Goal: Information Seeking & Learning: Check status

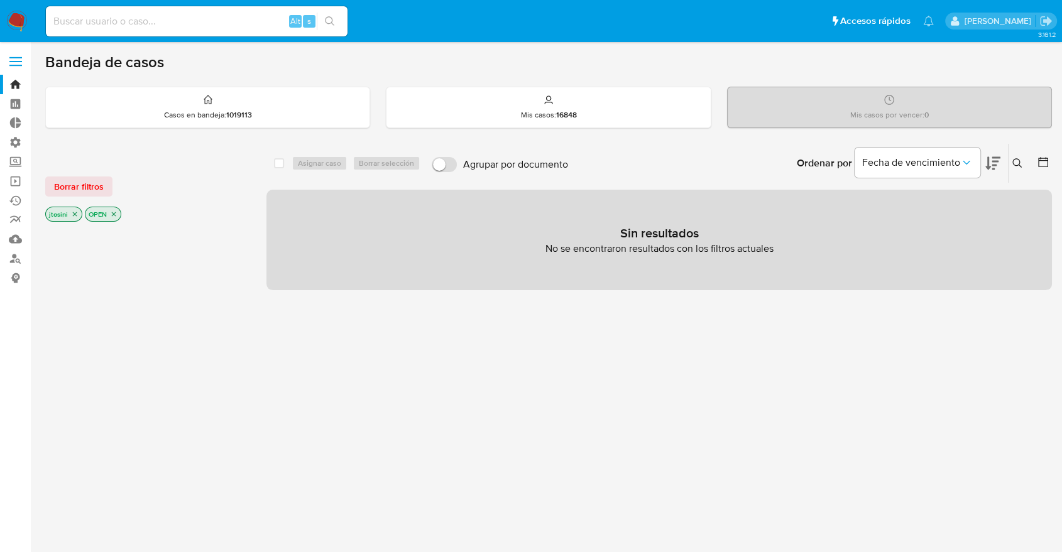
click at [77, 211] on icon "close-filter" at bounding box center [75, 214] width 8 height 8
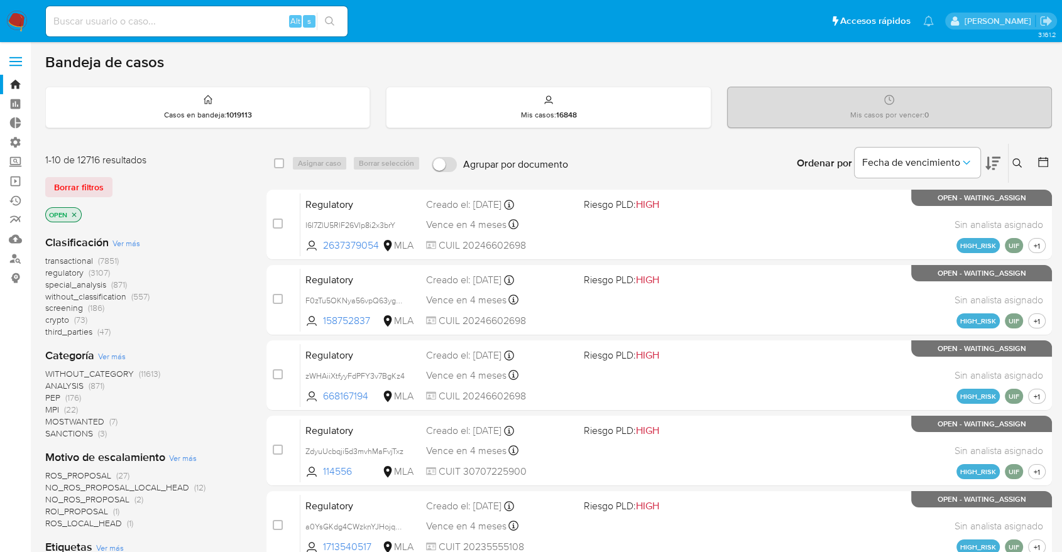
click at [77, 214] on icon "close-filter" at bounding box center [74, 215] width 8 height 8
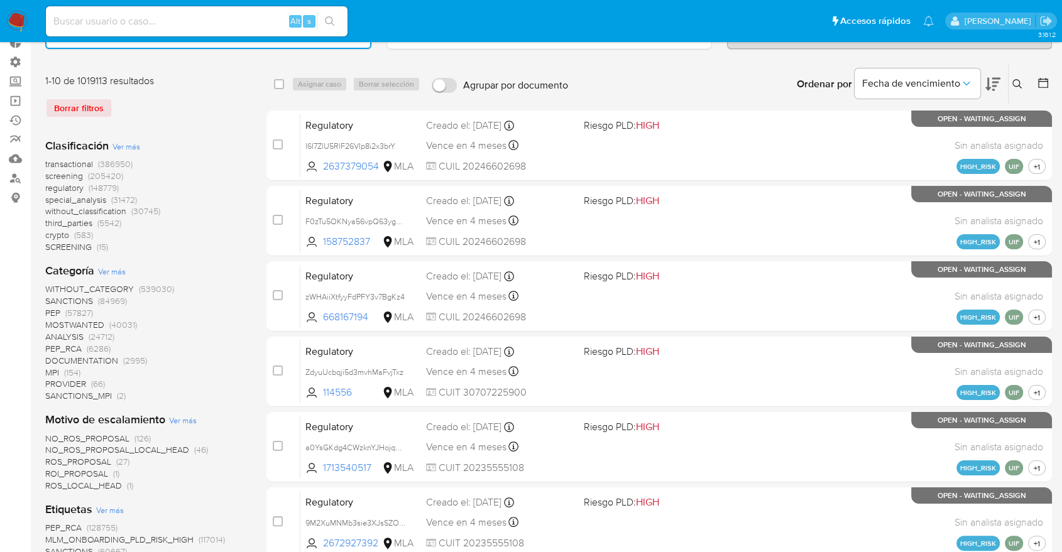
scroll to position [70, 0]
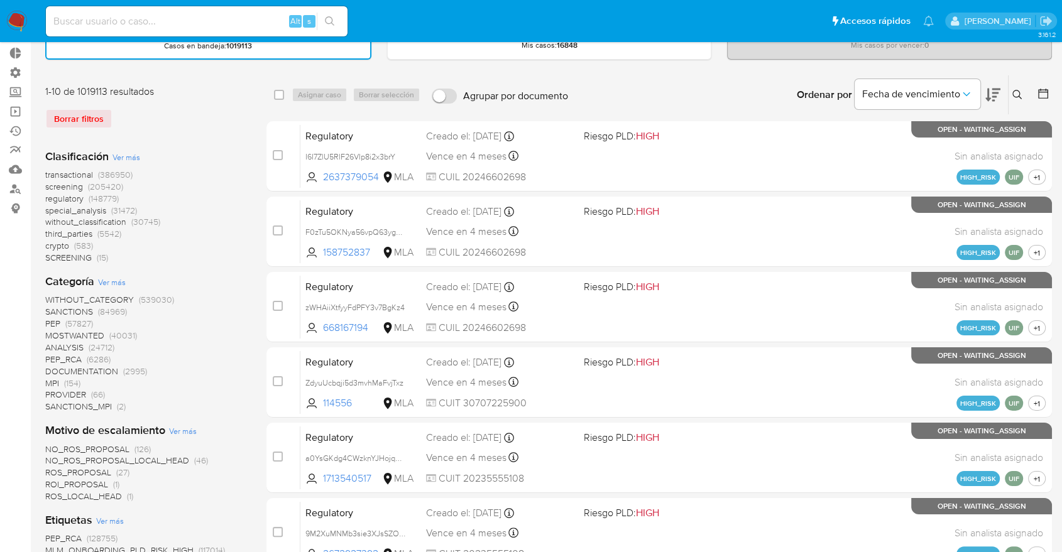
click at [67, 173] on span "transactional" at bounding box center [69, 174] width 48 height 13
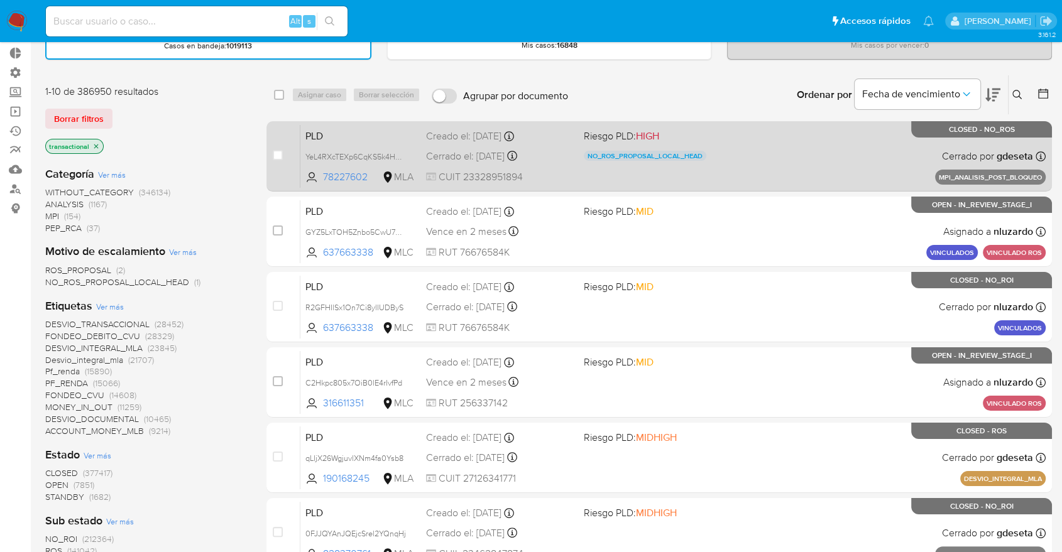
click at [504, 179] on span "CUIT 23328951894" at bounding box center [499, 177] width 147 height 14
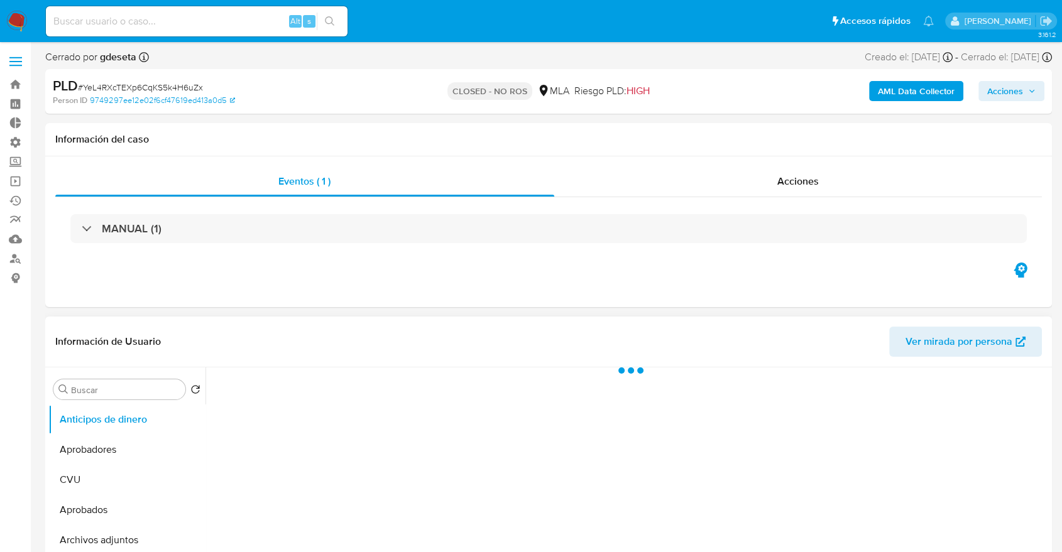
select select "10"
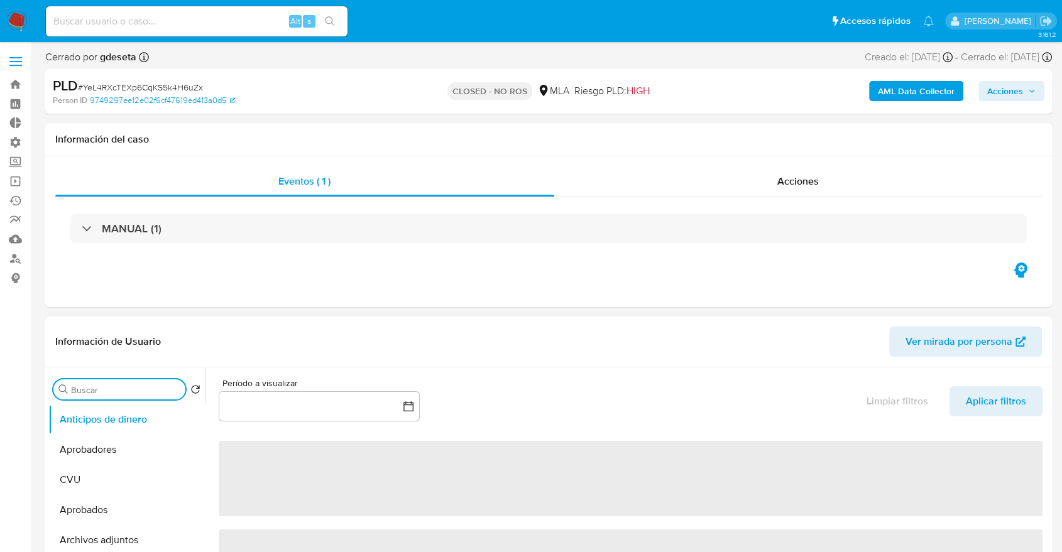
click at [128, 389] on input "Buscar" at bounding box center [125, 389] width 109 height 11
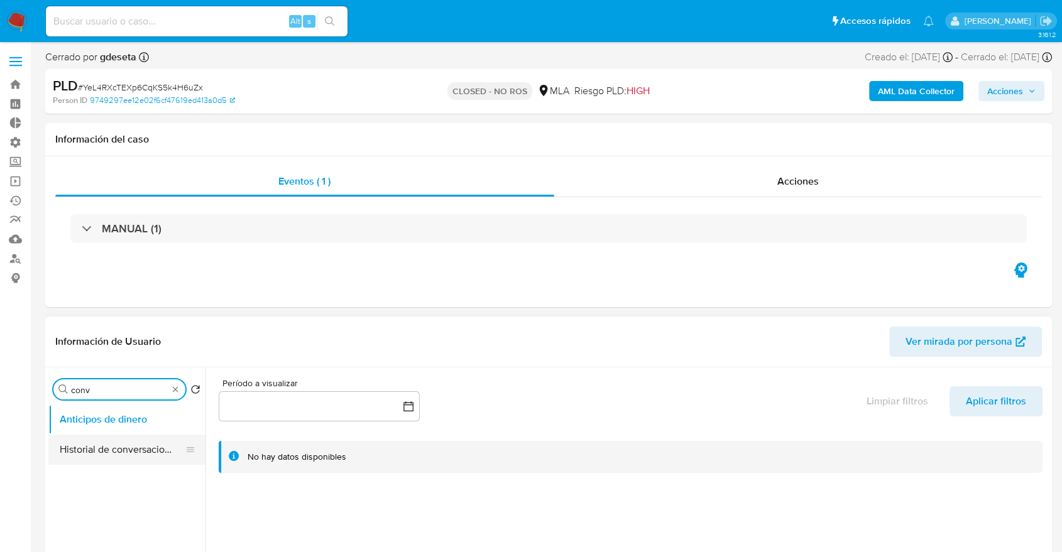
type input "conv"
click at [153, 455] on button "Historial de conversaciones" at bounding box center [121, 450] width 147 height 30
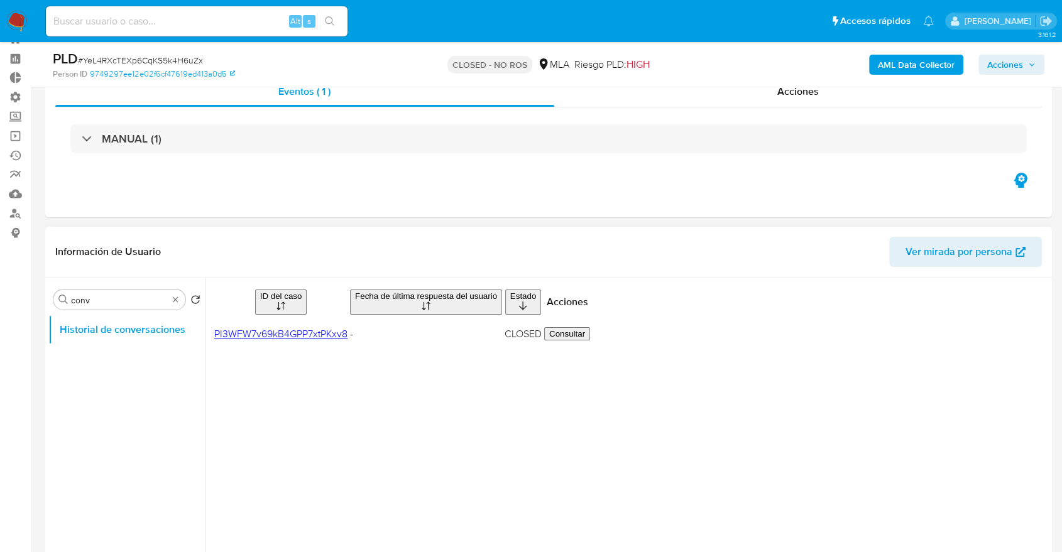
scroll to position [70, 0]
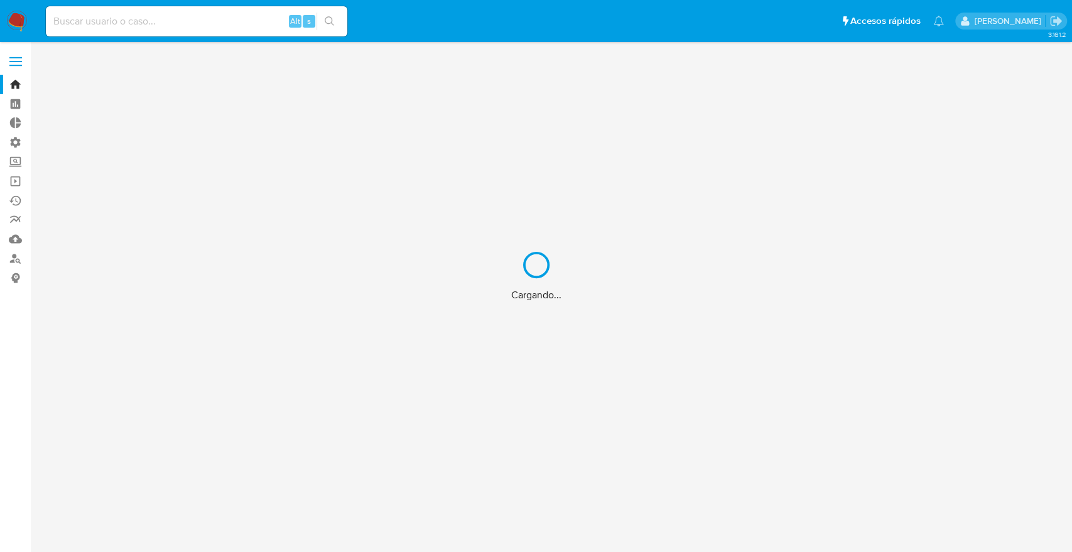
click at [155, 28] on div "Cargando..." at bounding box center [536, 276] width 1072 height 552
click at [155, 25] on div "Cargando..." at bounding box center [536, 276] width 1072 height 552
click at [148, 25] on div "Cargando..." at bounding box center [536, 276] width 1072 height 552
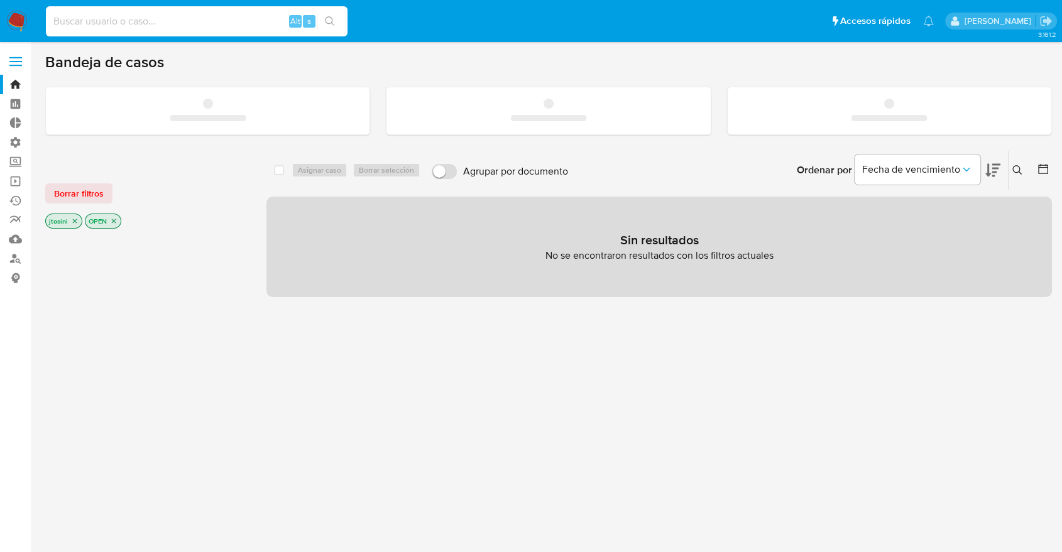
click at [147, 25] on input at bounding box center [197, 21] width 302 height 16
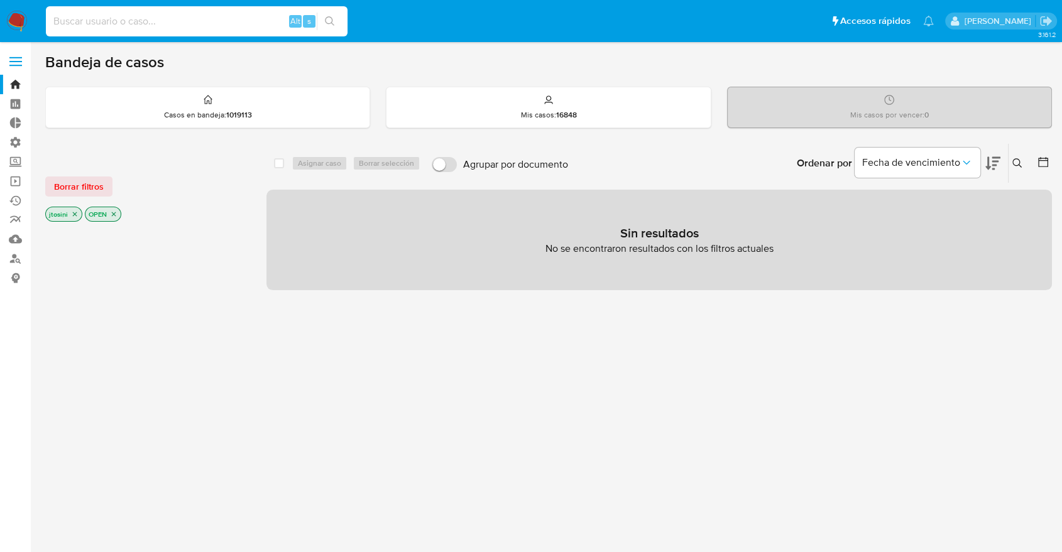
paste input "'"
type input "'"
click at [102, 14] on input at bounding box center [197, 21] width 302 height 16
click at [102, 18] on input at bounding box center [197, 21] width 302 height 16
paste input "147856814"
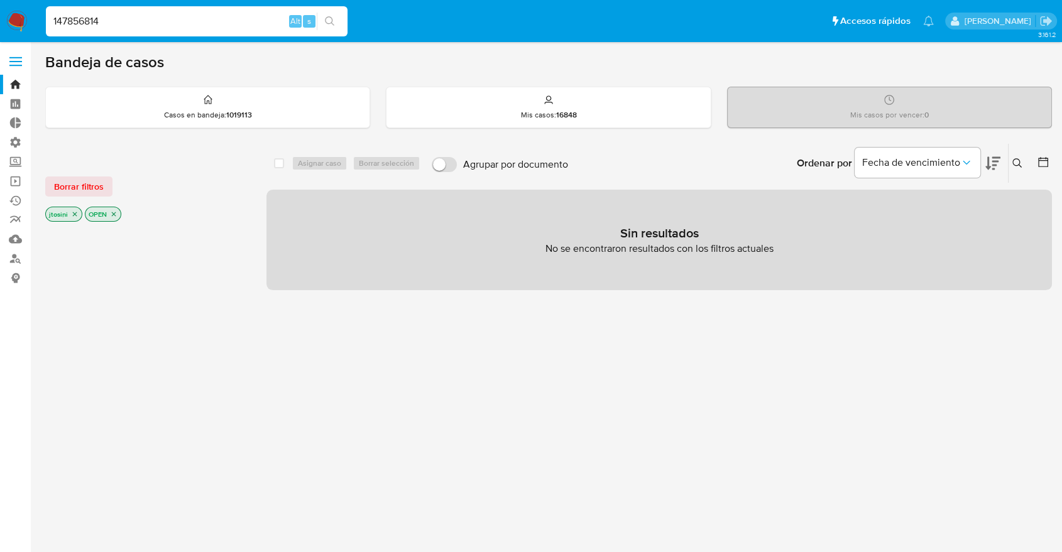
type input "147856814"
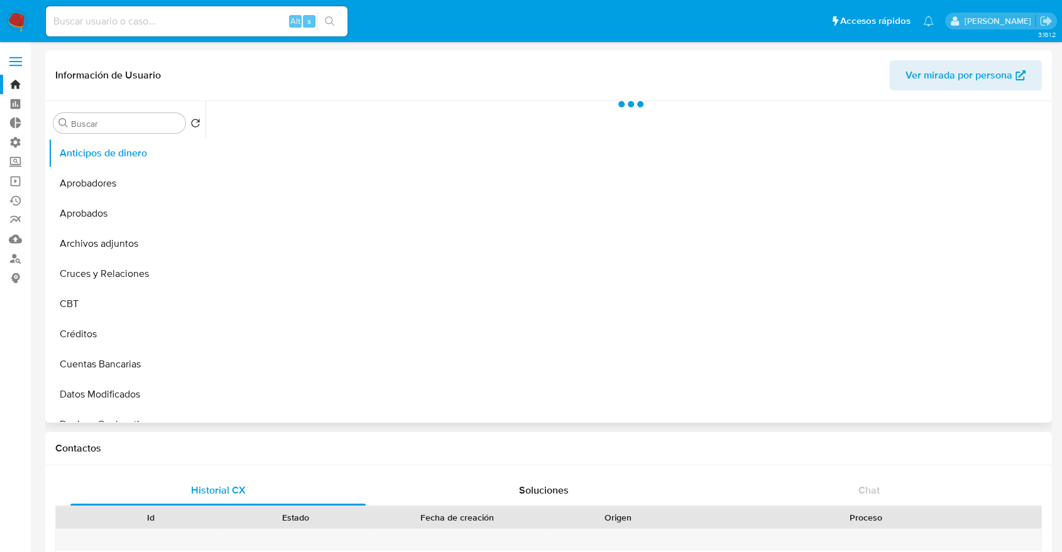
select select "10"
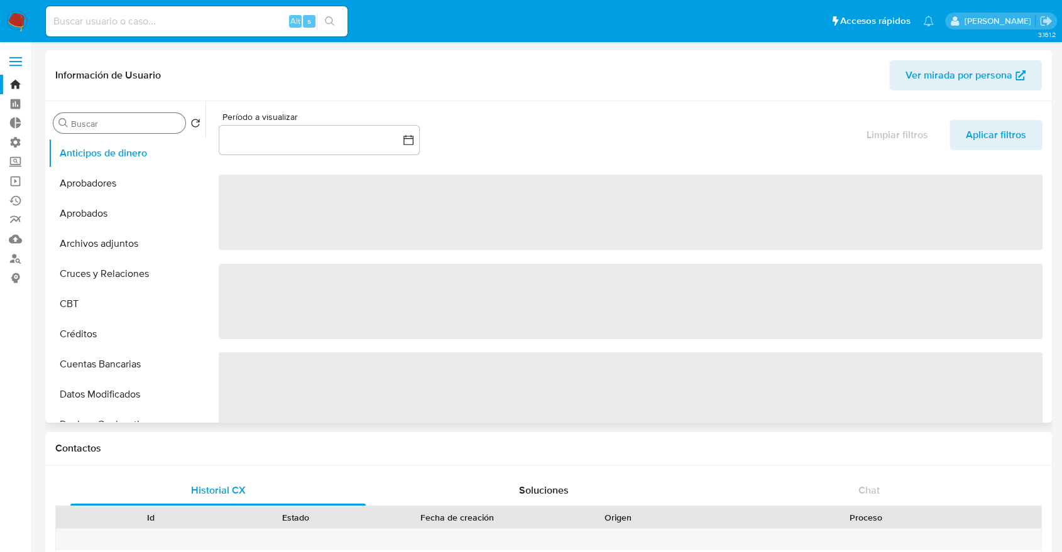
click at [111, 118] on input "Buscar" at bounding box center [125, 123] width 109 height 11
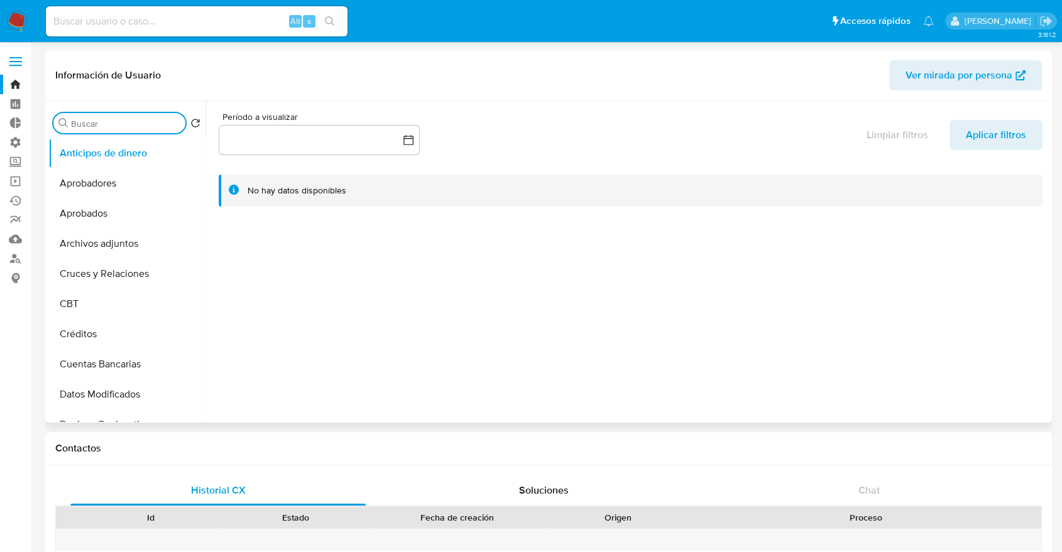
click at [111, 118] on input "Buscar" at bounding box center [125, 123] width 109 height 11
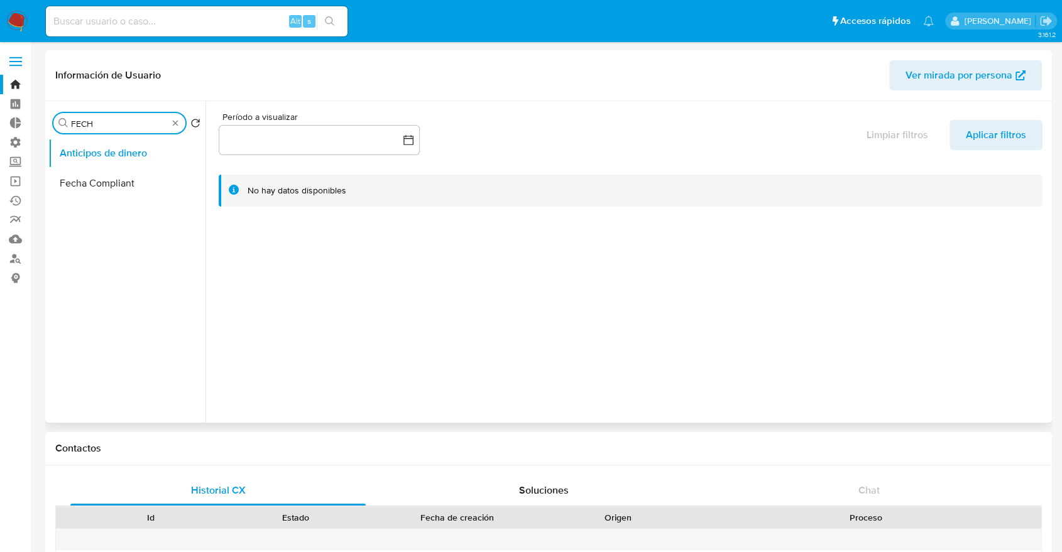
click at [105, 172] on button "Fecha Compliant" at bounding box center [126, 183] width 157 height 30
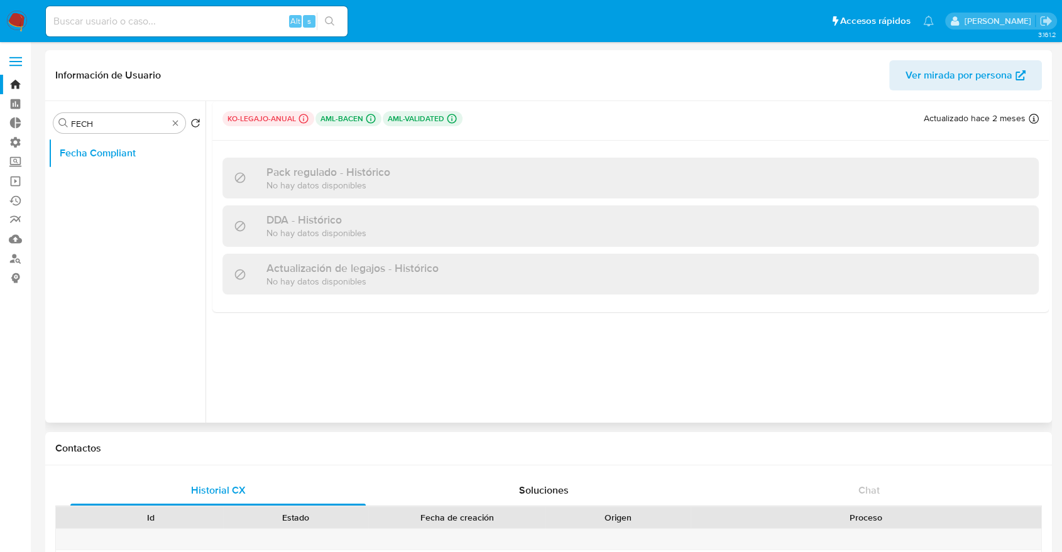
click at [307, 186] on p "No hay datos disponibles" at bounding box center [328, 185] width 124 height 12
click at [318, 214] on div "DDA - Histórico No hay datos disponibles" at bounding box center [630, 225] width 816 height 41
click at [319, 214] on h3 "DDA - Histórico" at bounding box center [316, 220] width 100 height 14
drag, startPoint x: 976, startPoint y: 129, endPoint x: 944, endPoint y: 114, distance: 35.4
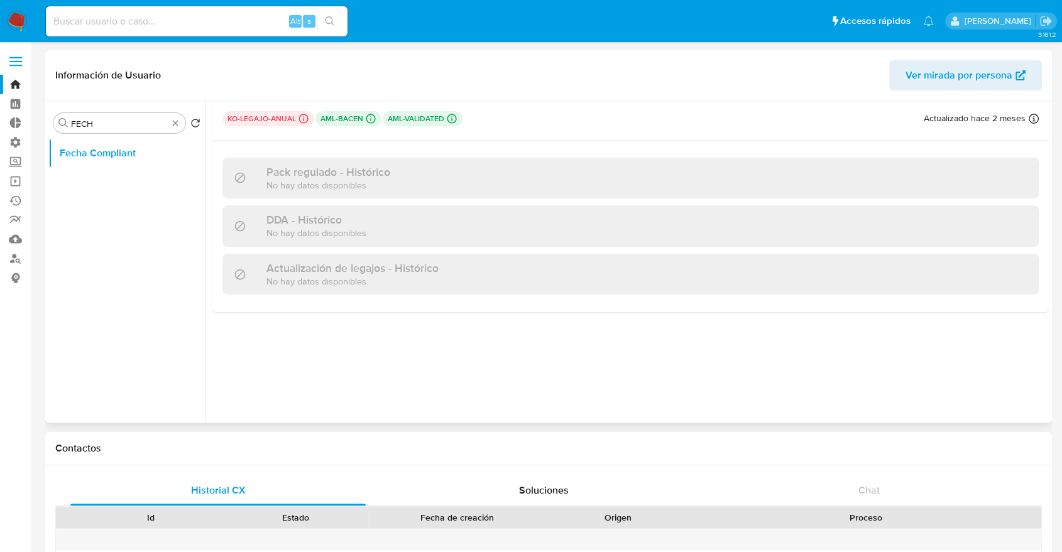
click at [974, 129] on div "ko-legajo-anual Challenges Pendientes MLB_BACEN L1 aml-bacen Challenges Pendien…" at bounding box center [630, 121] width 836 height 40
click at [120, 121] on input "FECH" at bounding box center [119, 123] width 97 height 11
type input "KYC"
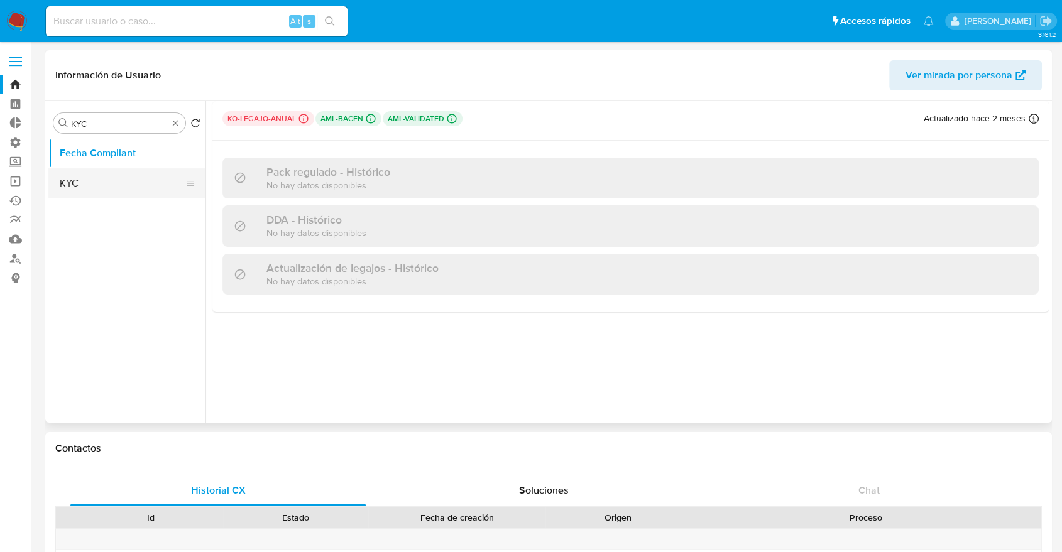
click at [90, 197] on button "KYC" at bounding box center [121, 183] width 147 height 30
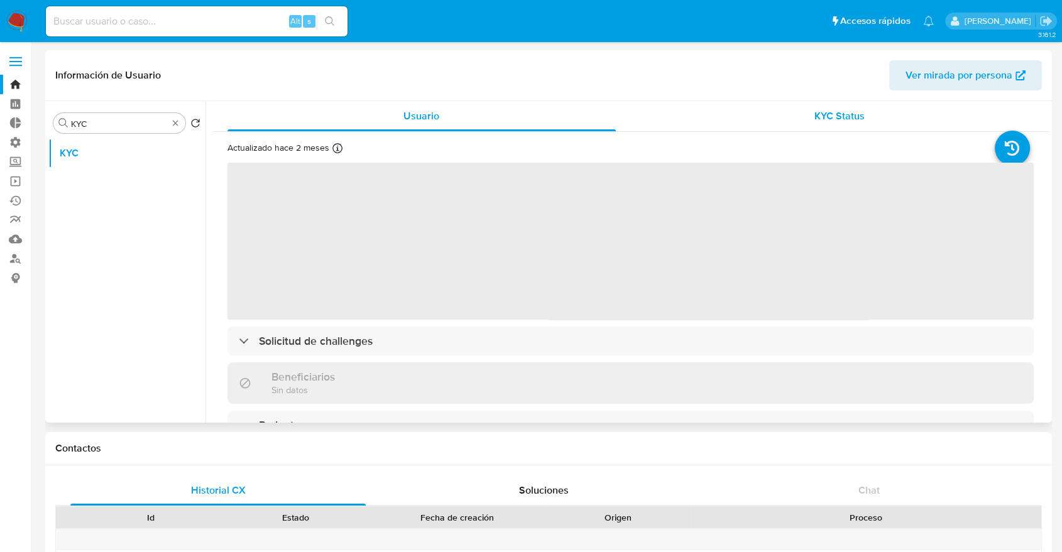
click at [805, 128] on div "KYC Status" at bounding box center [840, 116] width 388 height 30
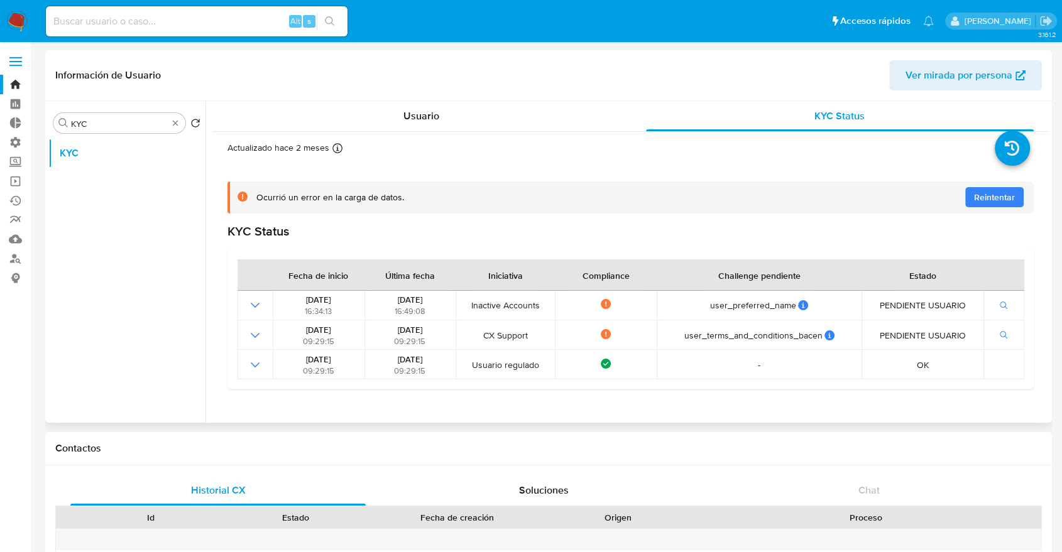
click at [978, 197] on span "Reintentar" at bounding box center [994, 197] width 41 height 20
click at [996, 148] on icon at bounding box center [1011, 148] width 35 height 35
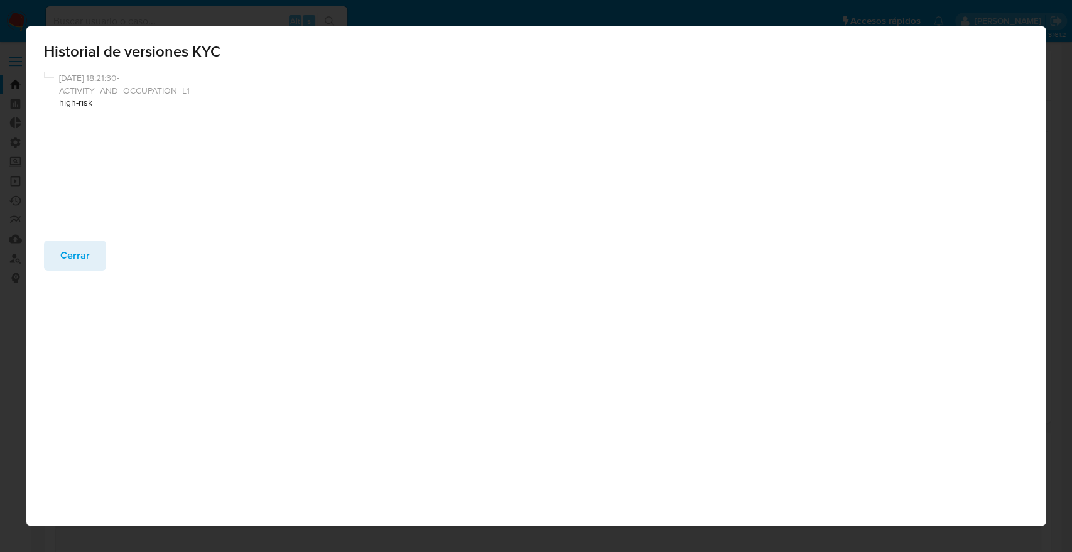
click at [83, 237] on div "27/06/2025 18:21:30-ACTIVITY_AND_OCCUPATION_L1 high-risk" at bounding box center [536, 156] width 1020 height 168
click at [78, 247] on span "Cerrar" at bounding box center [75, 256] width 30 height 28
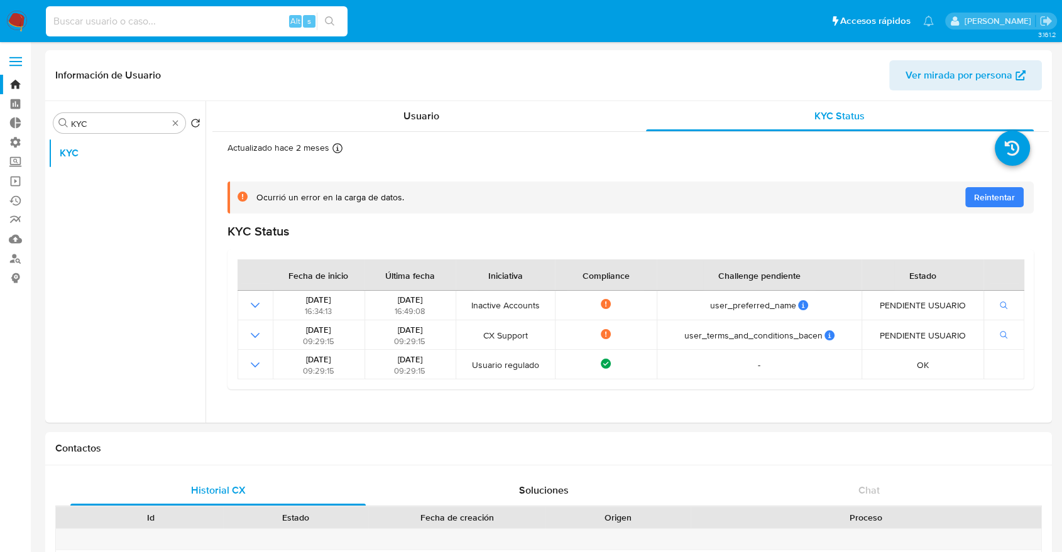
click at [91, 23] on input at bounding box center [197, 21] width 302 height 16
paste input "733538135"
type input "733538135"
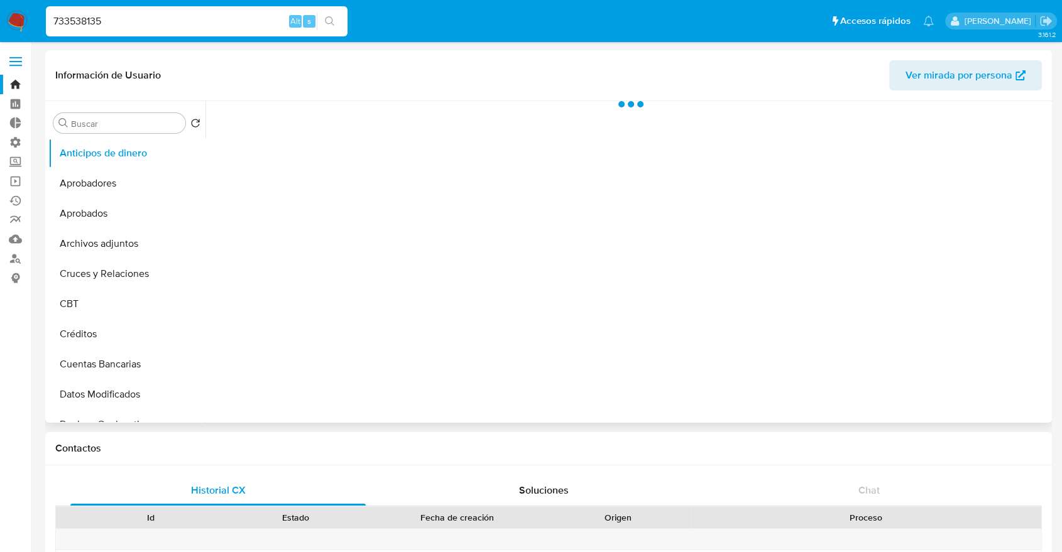
select select "10"
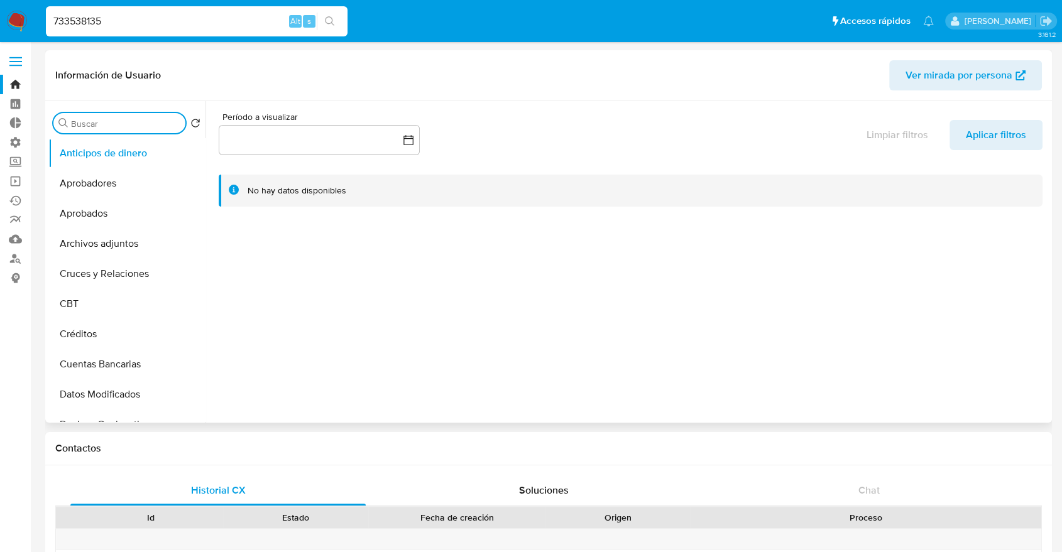
click at [110, 121] on input "Buscar" at bounding box center [125, 123] width 109 height 11
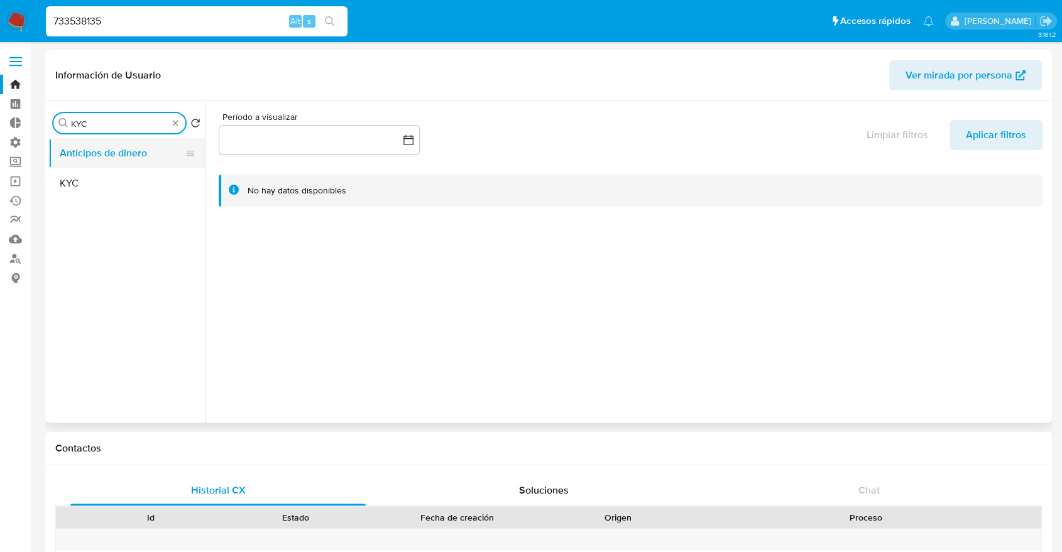
click at [102, 160] on button "Anticipos de dinero" at bounding box center [121, 153] width 147 height 30
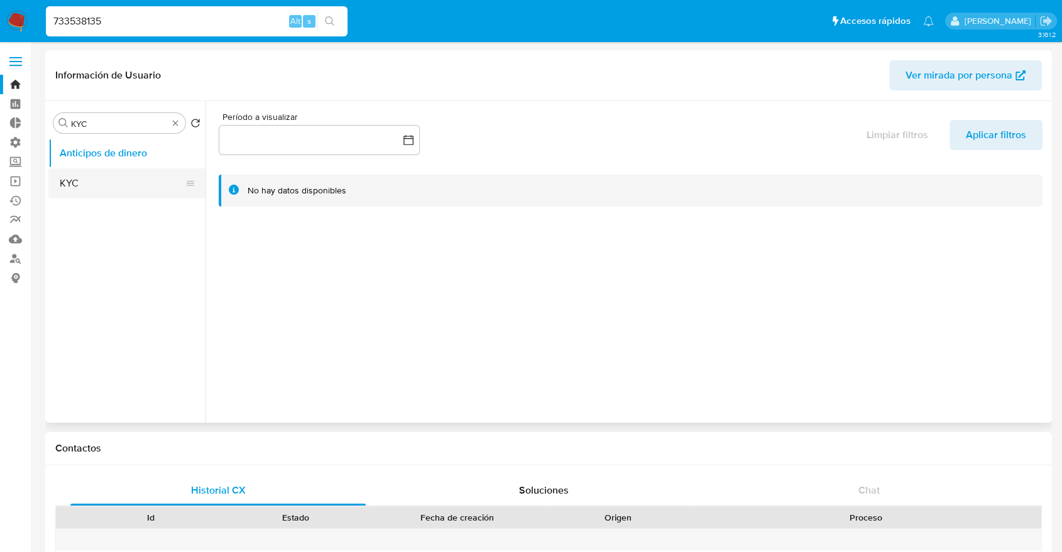
click at [97, 168] on button "KYC" at bounding box center [121, 183] width 147 height 30
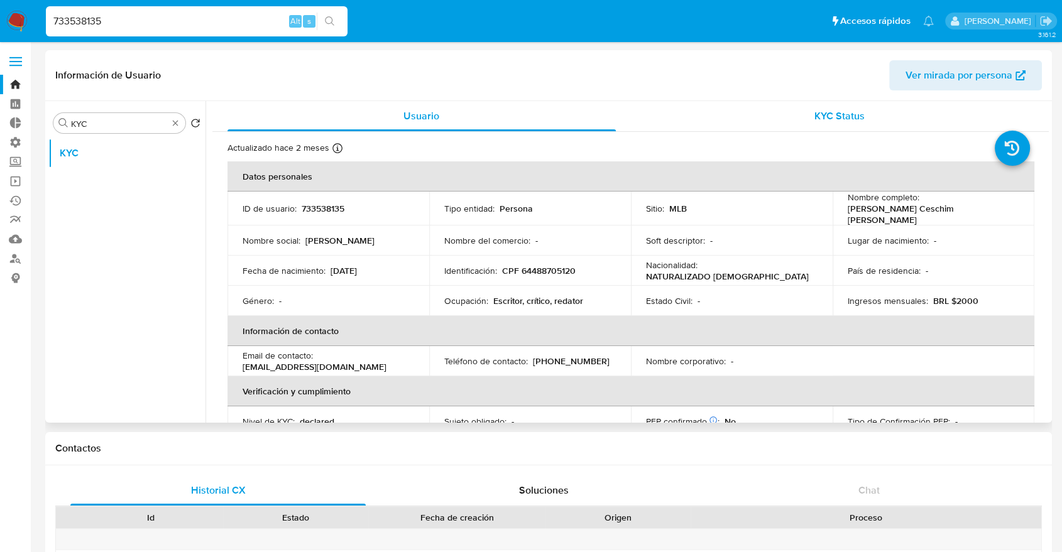
click at [792, 117] on div "KYC Status" at bounding box center [840, 116] width 388 height 30
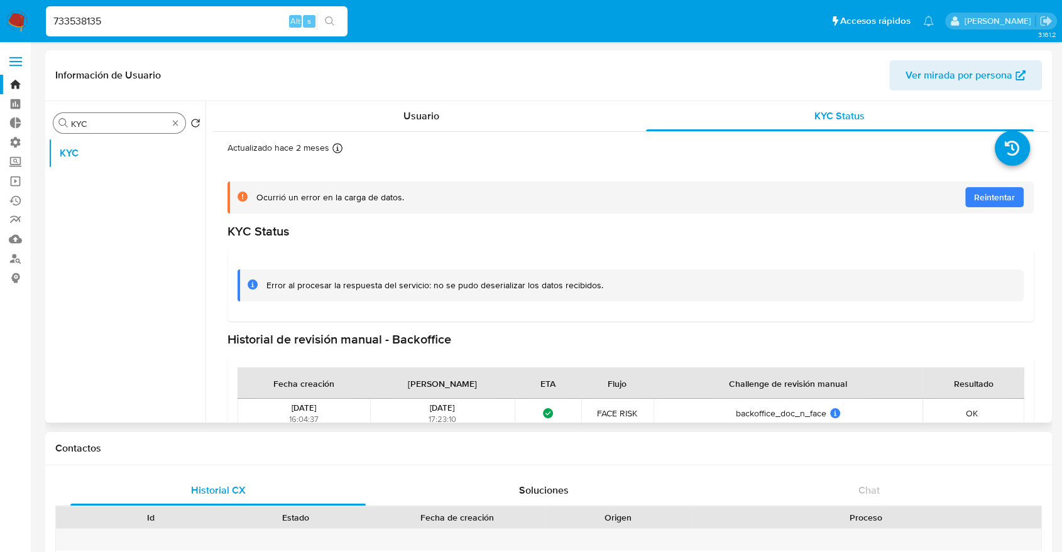
click at [143, 121] on input "KYC" at bounding box center [119, 123] width 97 height 11
type input "FEC"
click at [131, 159] on button "Fecha Compliant" at bounding box center [121, 153] width 147 height 30
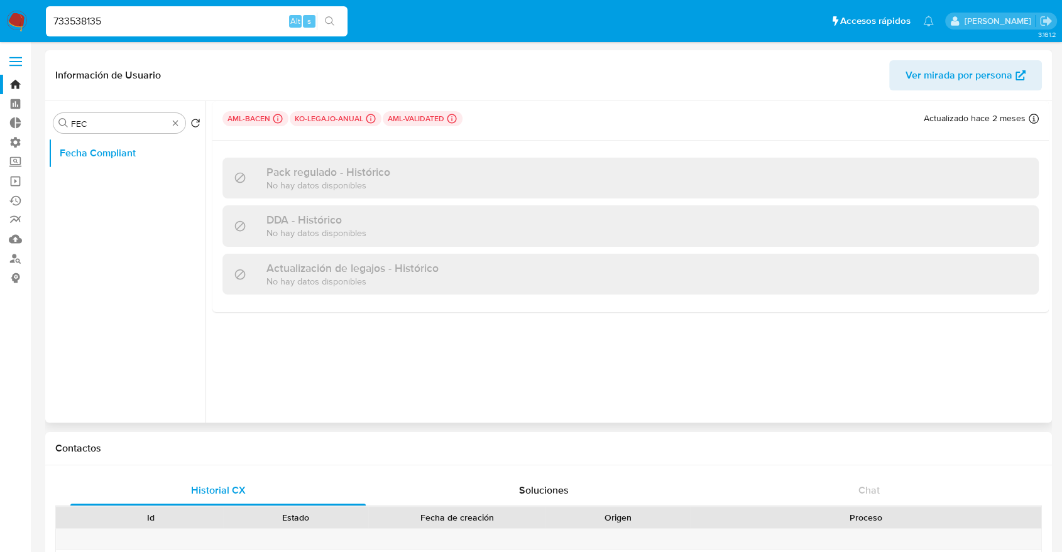
click at [398, 224] on div "DDA - Histórico No hay datos disponibles" at bounding box center [630, 225] width 816 height 41
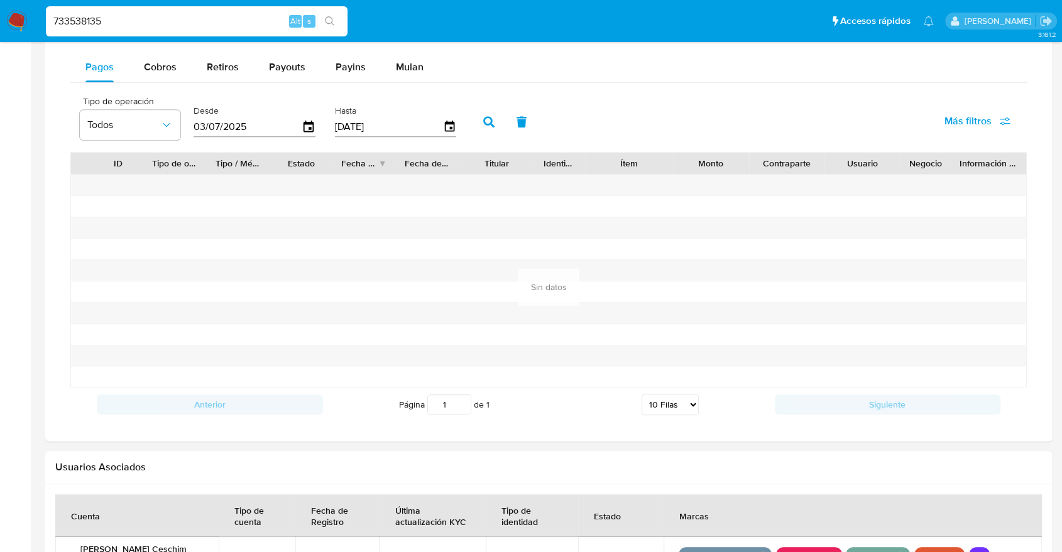
scroll to position [1029, 0]
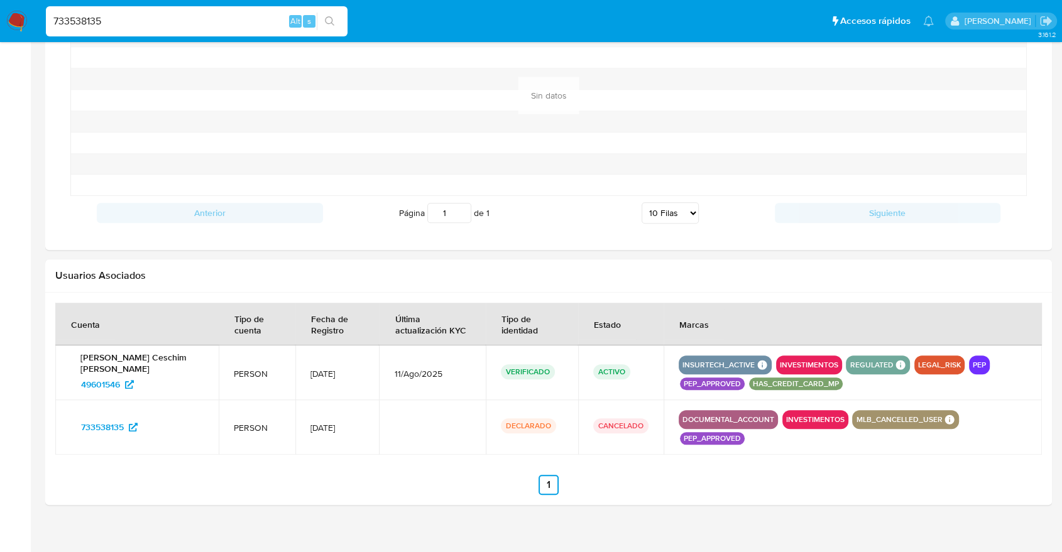
click at [136, 20] on input "733538135" at bounding box center [197, 21] width 302 height 16
paste input "5136478"
type input "75136478"
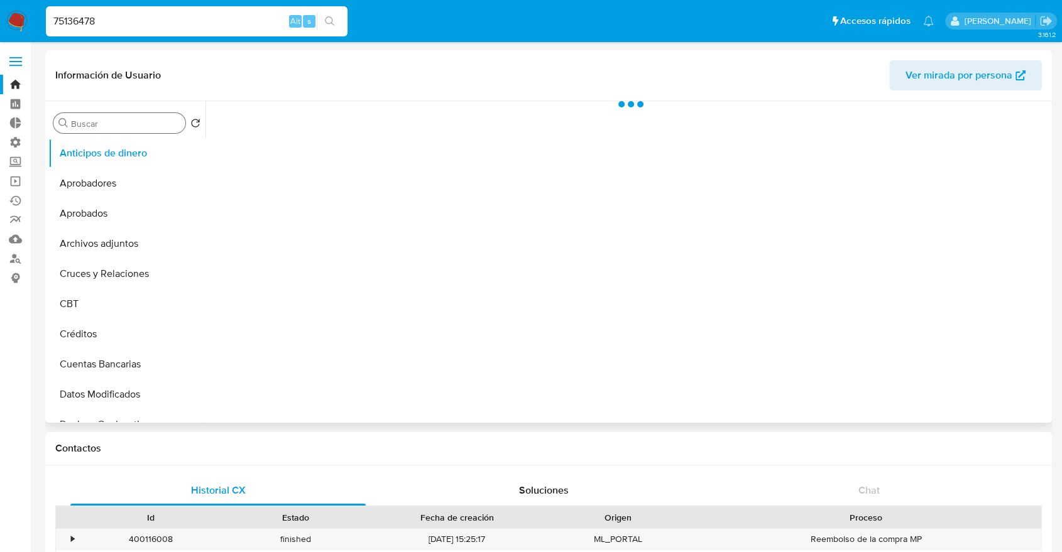
select select "10"
click at [131, 123] on input "Buscar" at bounding box center [125, 123] width 109 height 11
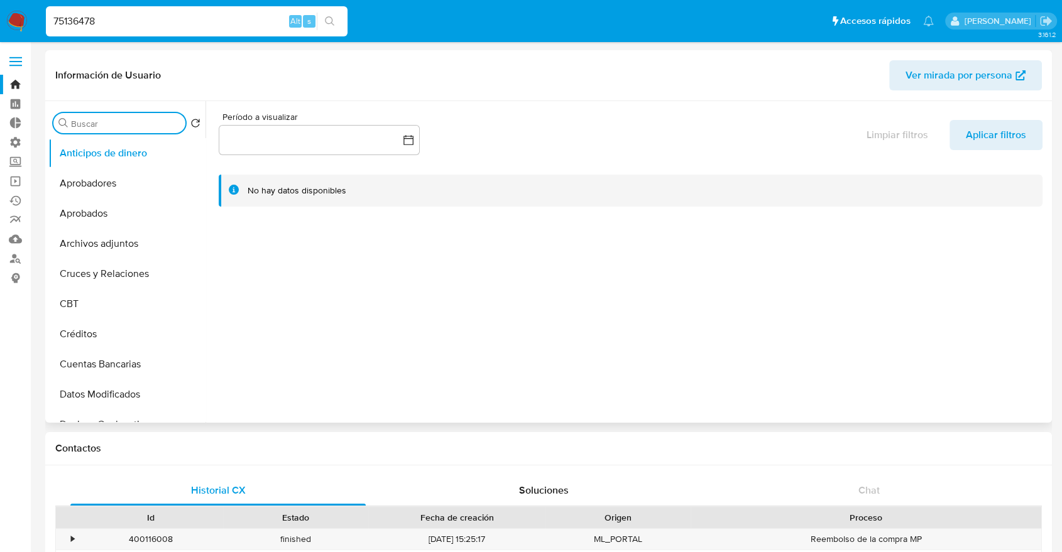
click at [131, 123] on input "Buscar" at bounding box center [125, 123] width 109 height 11
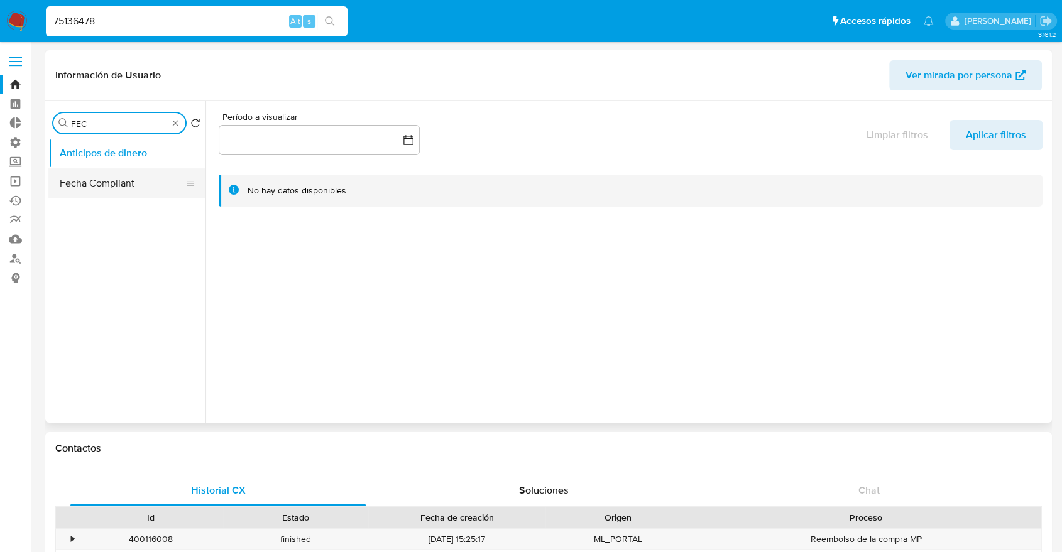
click at [114, 180] on button "Fecha Compliant" at bounding box center [121, 183] width 147 height 30
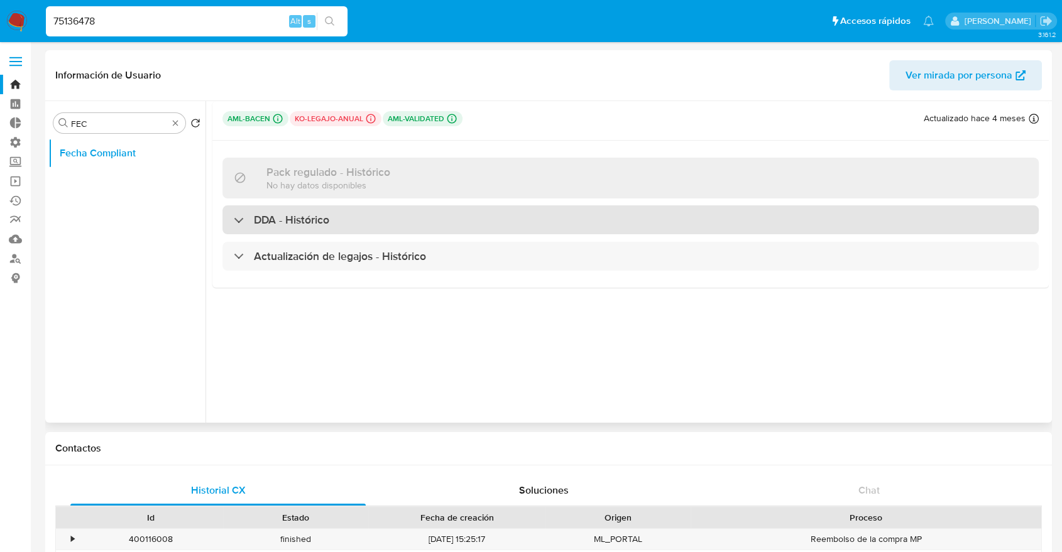
click at [268, 222] on h3 "DDA - Histórico" at bounding box center [291, 220] width 75 height 14
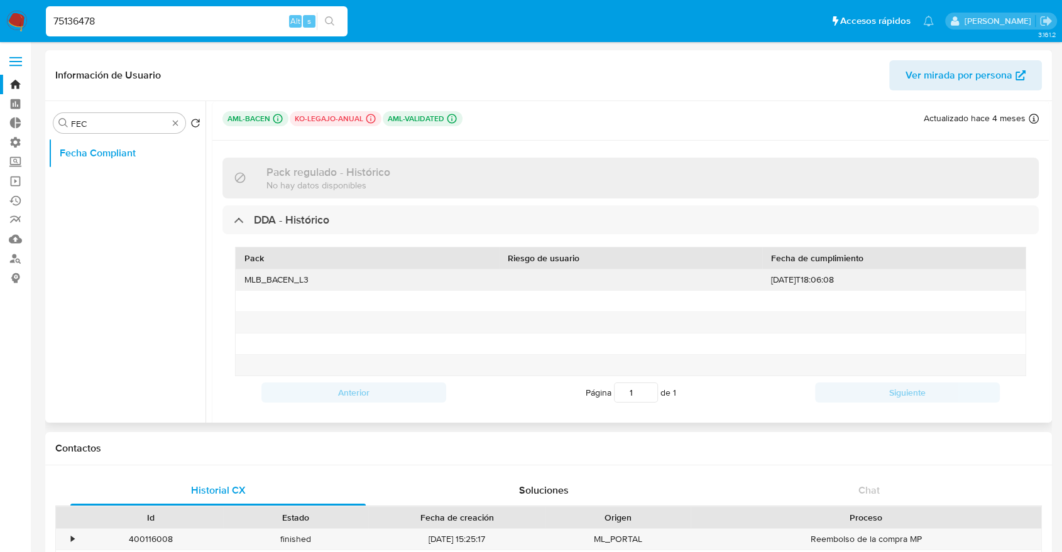
drag, startPoint x: 276, startPoint y: 273, endPoint x: 347, endPoint y: 281, distance: 70.8
click at [346, 281] on div "MLB_BACEN_L3" at bounding box center [367, 280] width 263 height 21
click at [347, 281] on div "MLB_BACEN_L3" at bounding box center [367, 280] width 263 height 21
click at [119, 119] on input "FEC" at bounding box center [119, 123] width 97 height 11
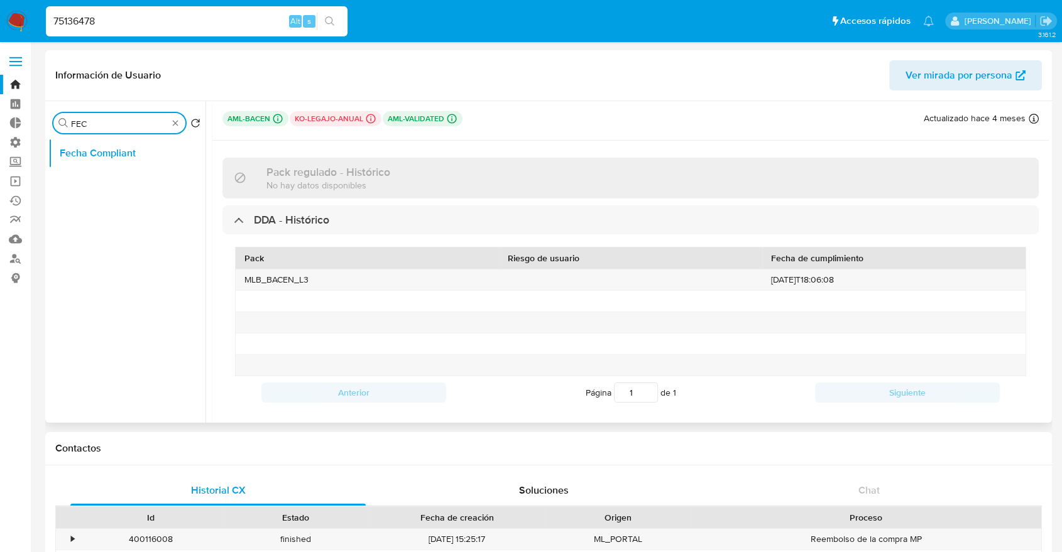
click at [126, 121] on input "FEC" at bounding box center [119, 123] width 97 height 11
type input "KYC"
click at [97, 163] on button "Fecha Compliant" at bounding box center [121, 153] width 147 height 30
click at [97, 168] on ul "Fecha Compliant KYC" at bounding box center [126, 279] width 157 height 283
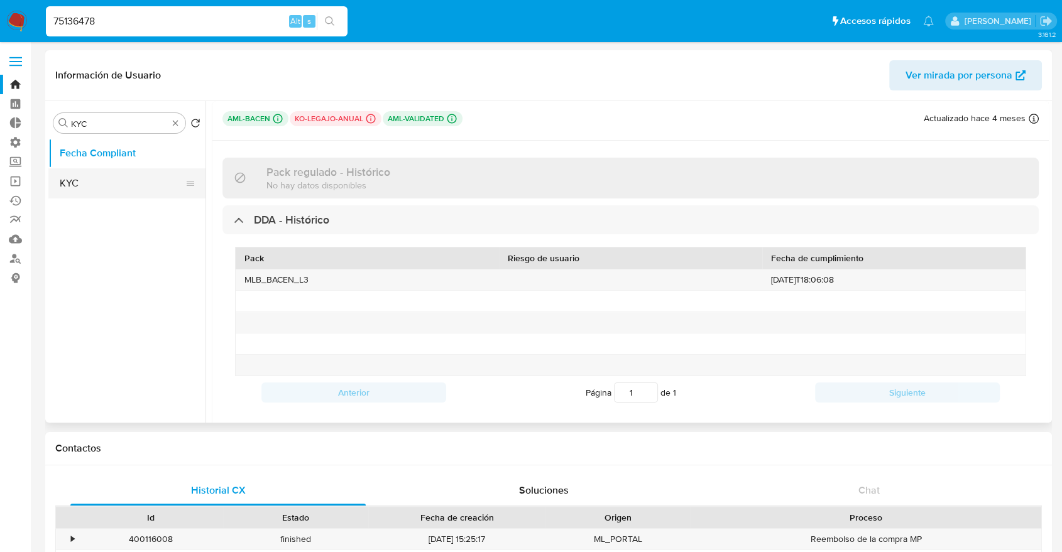
click at [97, 175] on button "KYC" at bounding box center [121, 183] width 147 height 30
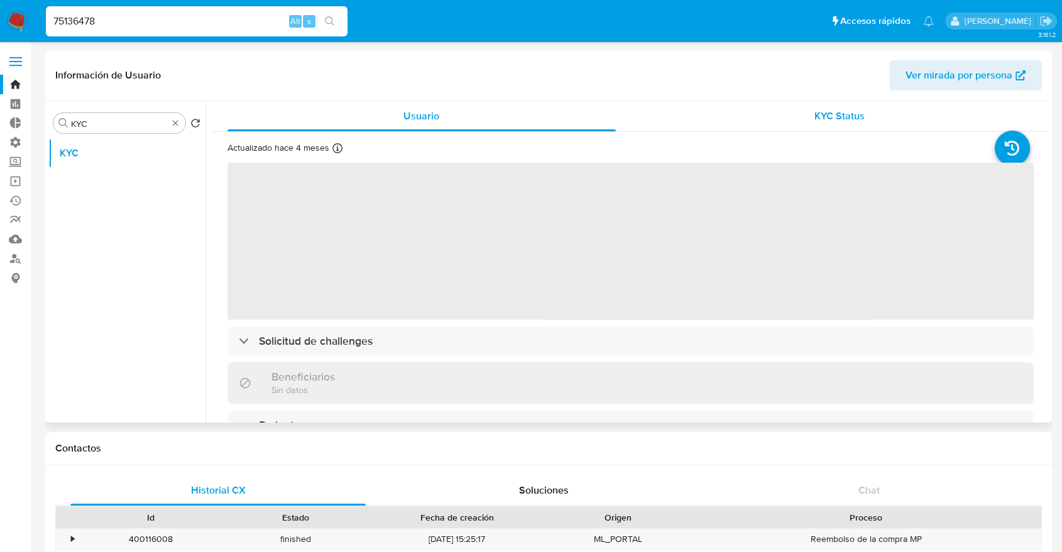
click at [824, 119] on span "KYC Status" at bounding box center [839, 116] width 50 height 14
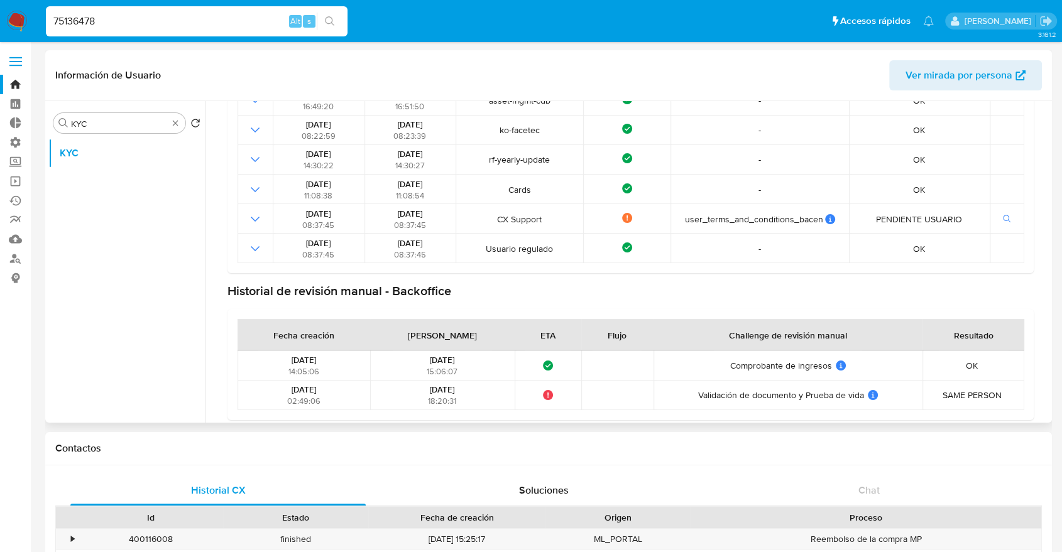
scroll to position [302, 0]
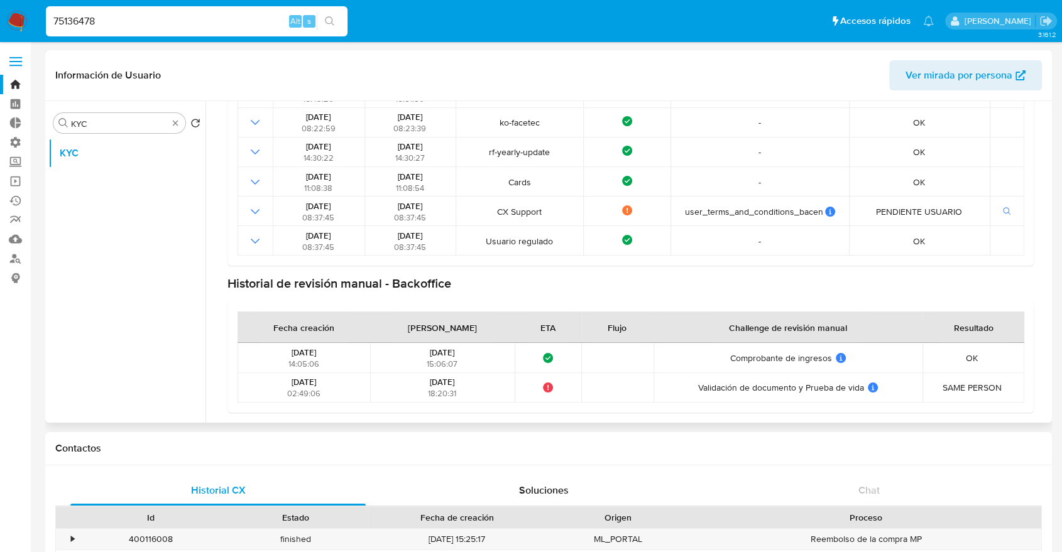
drag, startPoint x: 276, startPoint y: 351, endPoint x: 493, endPoint y: 361, distance: 217.0
click at [493, 361] on tr "19/09/2024 14:05:06 19/09/2024 15:06:07 ¿Qué significa este estado? El tiempo d…" at bounding box center [630, 358] width 787 height 30
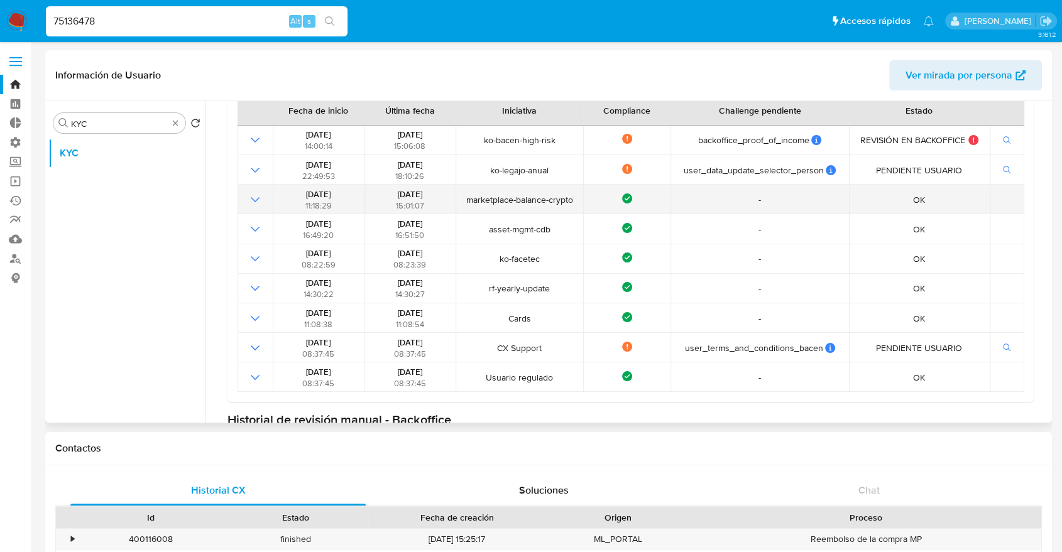
scroll to position [161, 0]
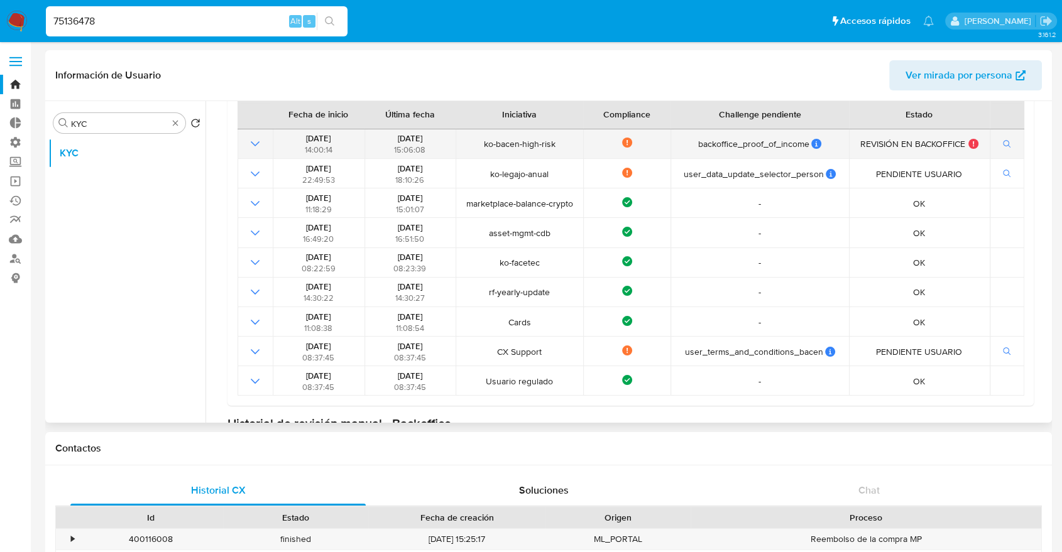
click at [257, 144] on icon "Mostrar operación" at bounding box center [255, 143] width 15 height 15
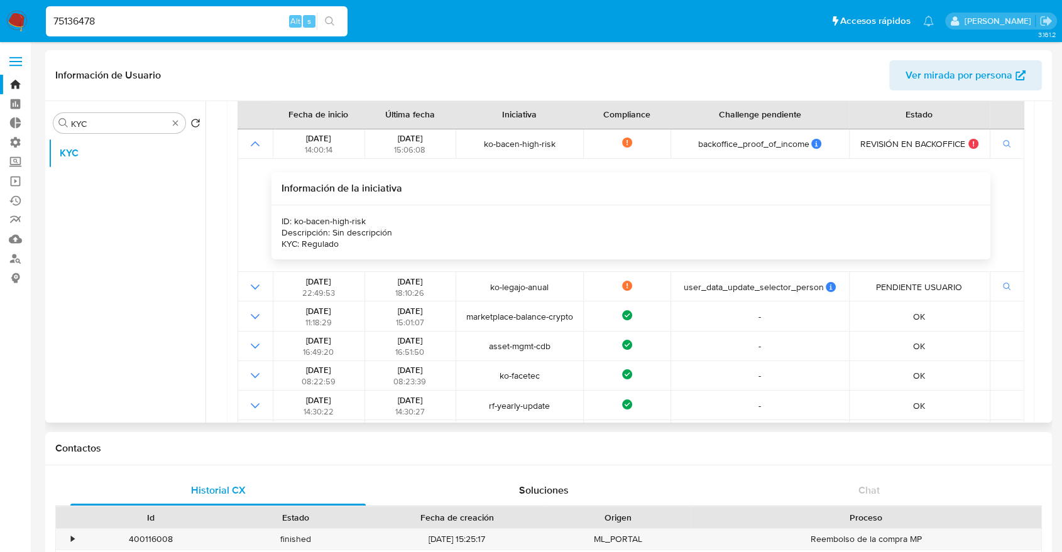
click at [358, 232] on div "Descripción: Sin descripción" at bounding box center [336, 232] width 111 height 11
click at [128, 20] on input "75136478" at bounding box center [197, 21] width 302 height 16
paste input "'"
type input "'"
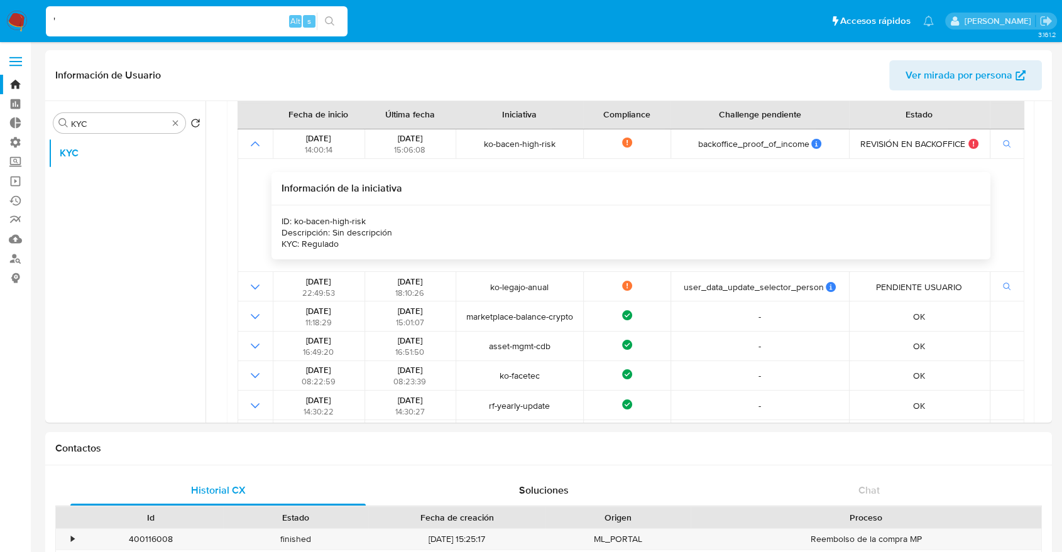
click at [155, 21] on input "'" at bounding box center [197, 21] width 302 height 16
paste input "118887911"
type input "118887911"
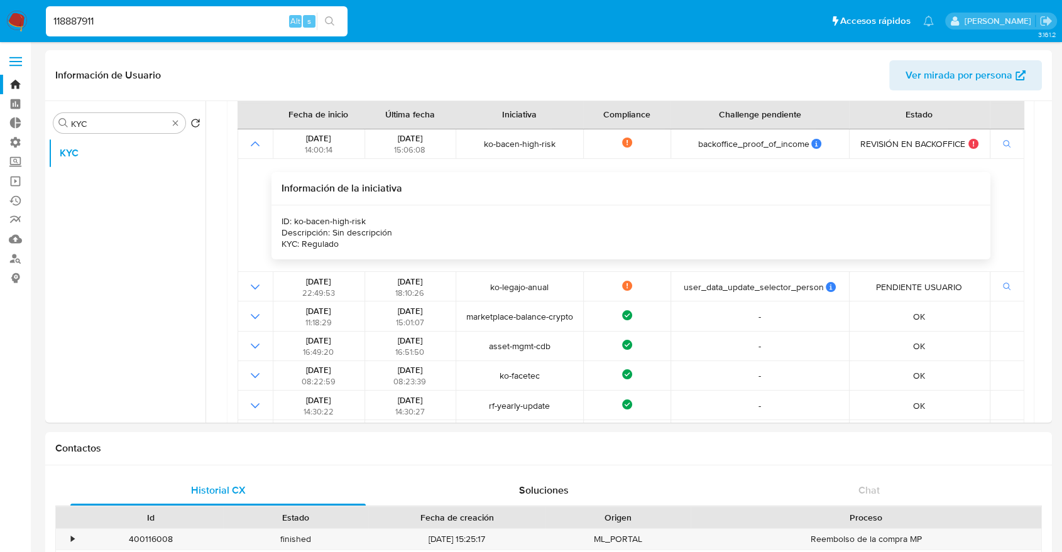
click at [329, 20] on icon "search-icon" at bounding box center [330, 21] width 10 height 10
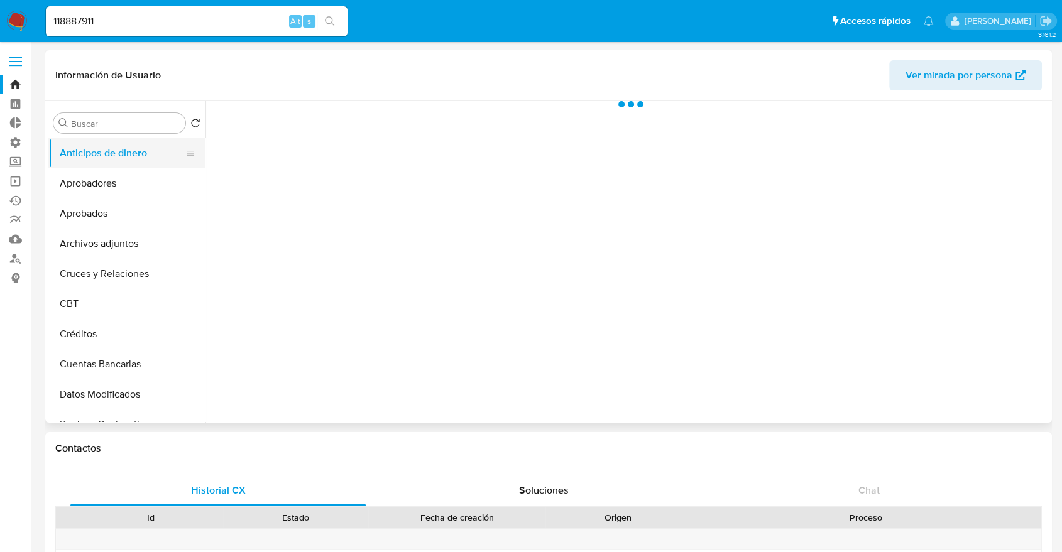
select select "10"
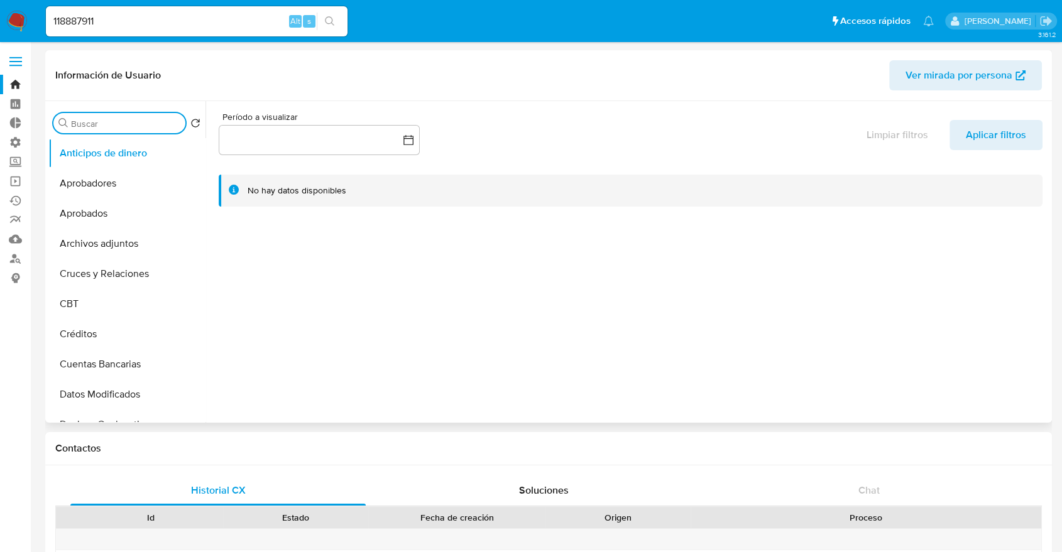
click at [105, 127] on input "Buscar" at bounding box center [125, 123] width 109 height 11
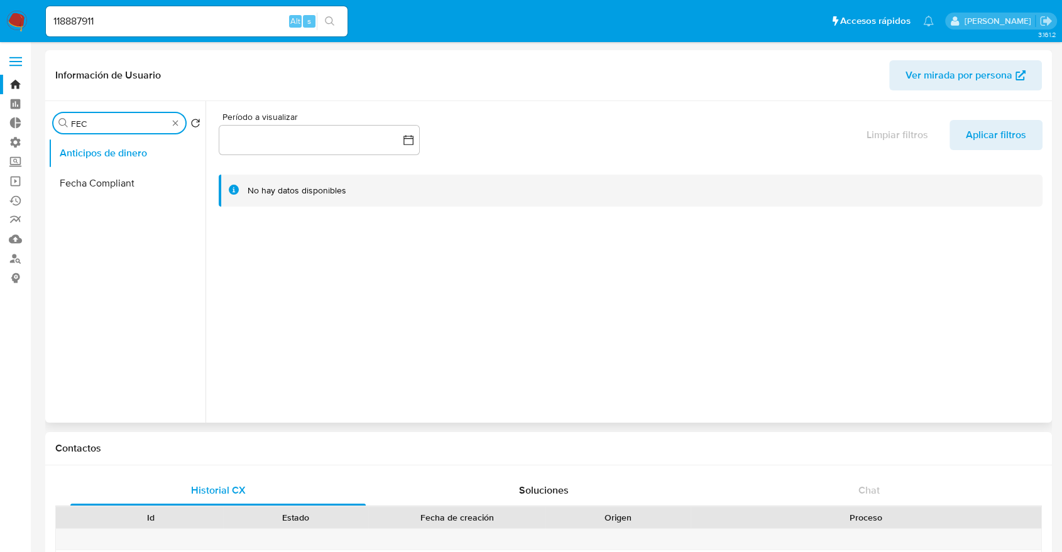
click at [111, 180] on button "Fecha Compliant" at bounding box center [126, 183] width 157 height 30
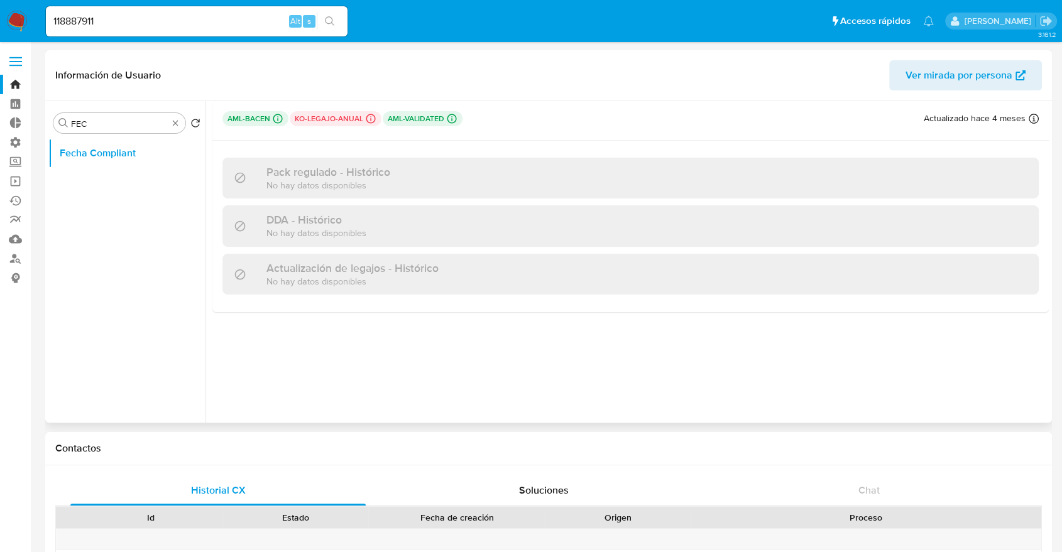
click at [281, 218] on h3 "DDA - Histórico" at bounding box center [316, 220] width 100 height 14
drag, startPoint x: 281, startPoint y: 109, endPoint x: 271, endPoint y: 116, distance: 12.6
click at [277, 110] on div "aml-bacen Challenges Pendientes MLB_BACEN L1 ko-legajo-anual Challenges Pendien…" at bounding box center [630, 121] width 836 height 40
click at [272, 116] on icon at bounding box center [277, 118] width 11 height 11
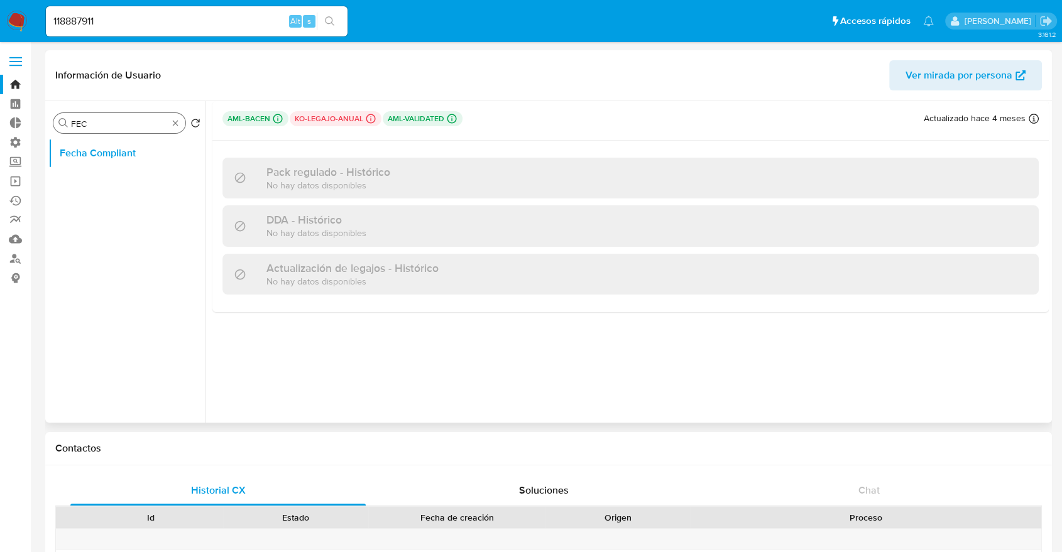
click at [126, 116] on div "Buscar FEC" at bounding box center [119, 123] width 132 height 20
click at [126, 117] on div "Buscar FEC" at bounding box center [119, 123] width 132 height 20
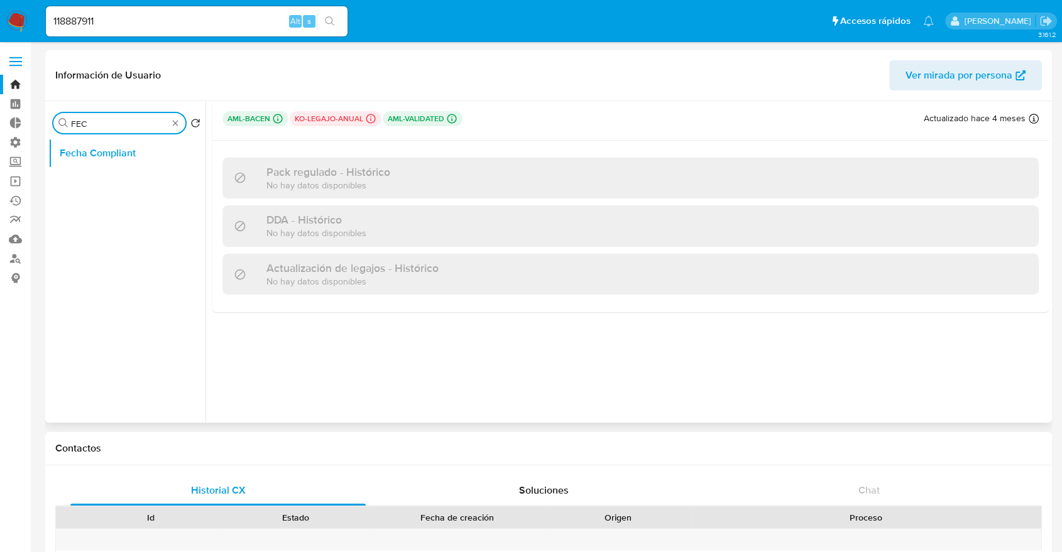
click at [125, 120] on input "FEC" at bounding box center [119, 123] width 97 height 11
type input "KYC"
click at [131, 188] on button "KYC" at bounding box center [126, 183] width 157 height 30
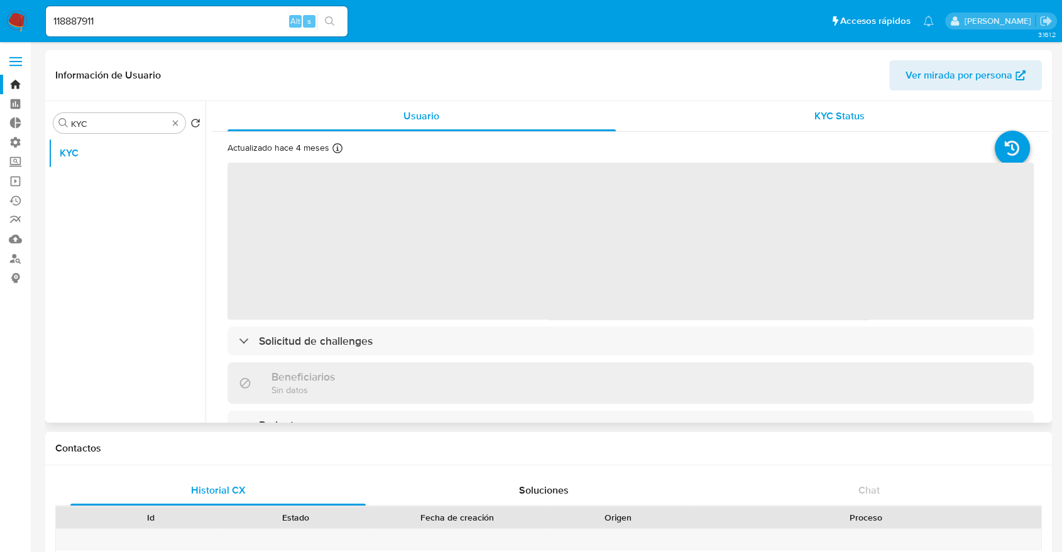
click at [878, 114] on div "KYC Status" at bounding box center [840, 116] width 388 height 30
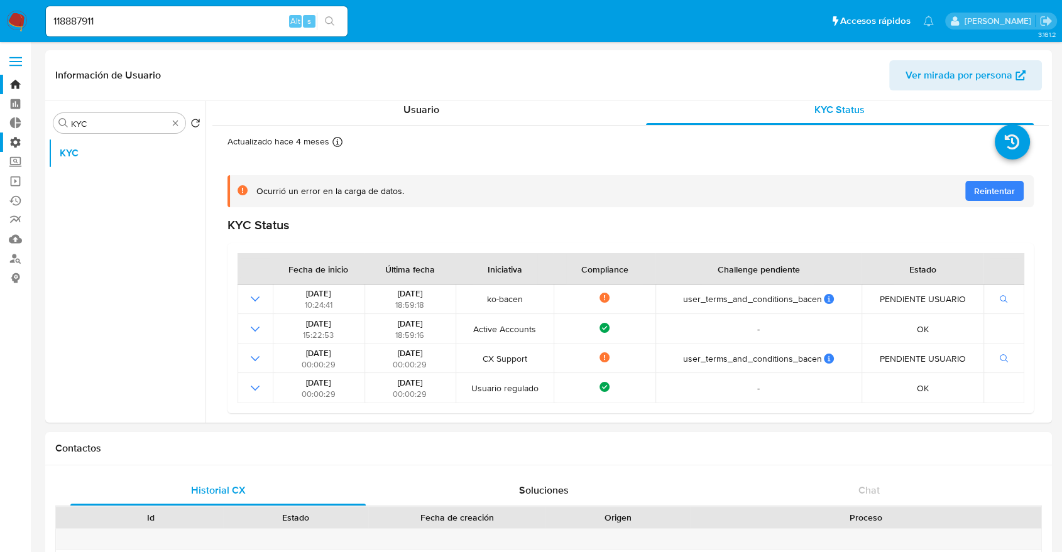
click at [14, 146] on label "Administración" at bounding box center [75, 142] width 150 height 19
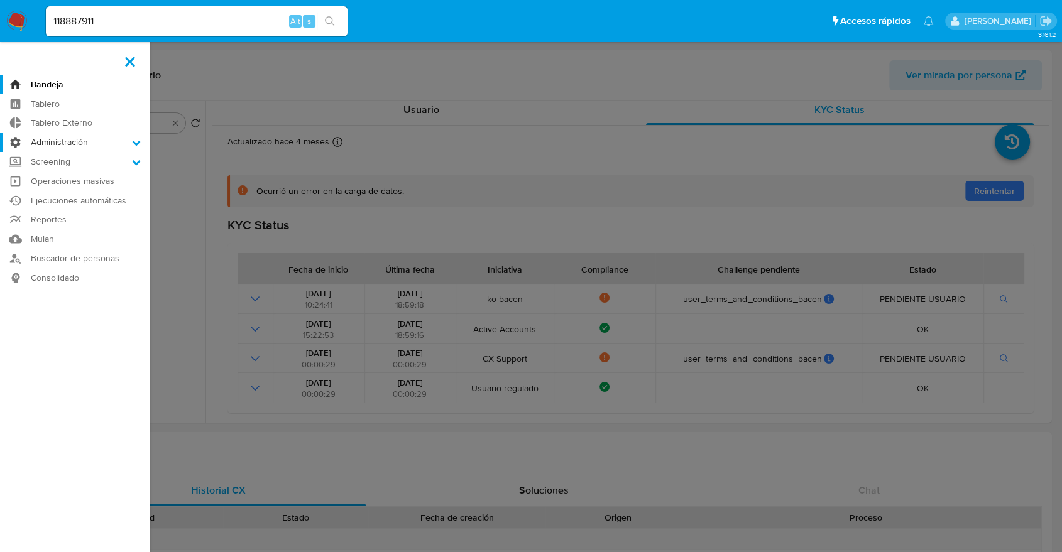
click at [0, 0] on input "Administración" at bounding box center [0, 0] width 0 height 0
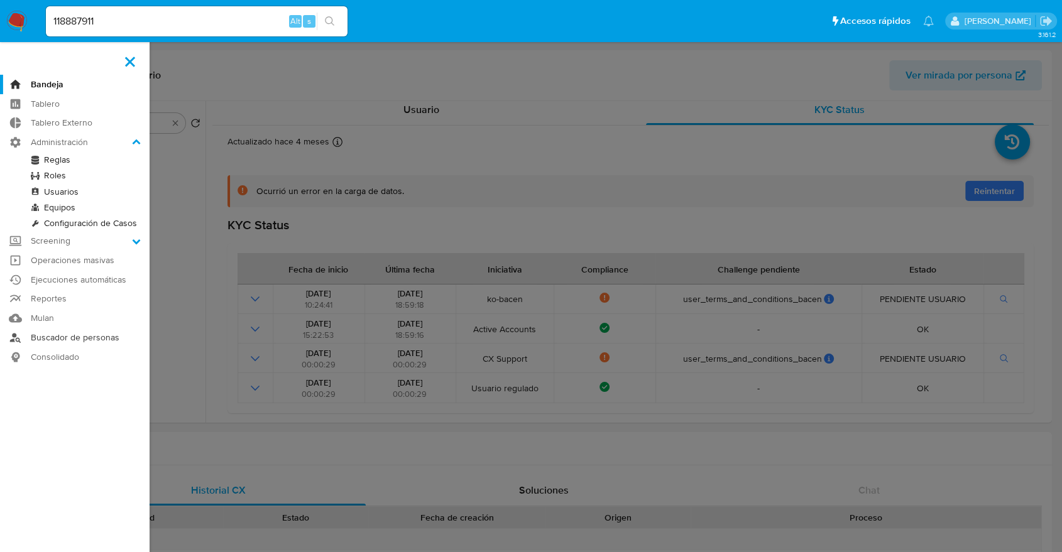
click at [45, 334] on link "Buscador de personas" at bounding box center [75, 337] width 150 height 19
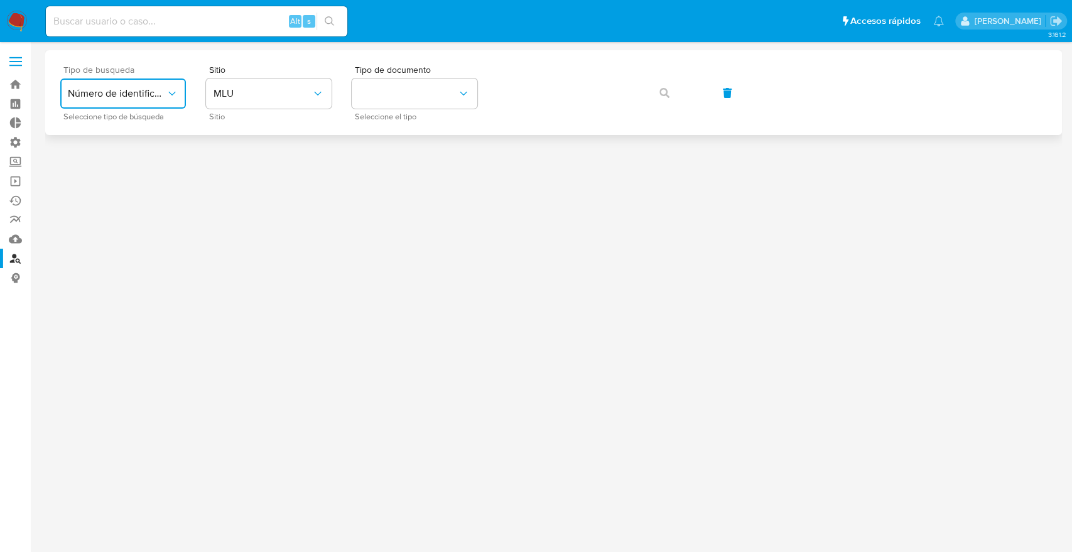
click at [172, 102] on button "Número de identificación" at bounding box center [123, 94] width 126 height 30
click at [151, 131] on span "Número de identificación" at bounding box center [119, 133] width 103 height 25
click at [227, 84] on button "site_id" at bounding box center [269, 94] width 126 height 30
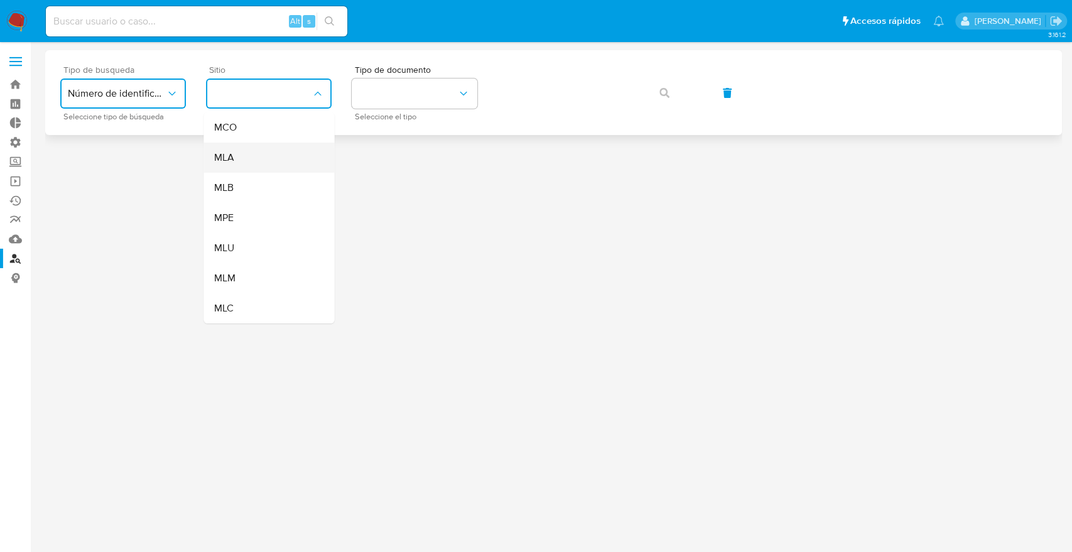
click at [240, 155] on div "MLA" at bounding box center [265, 158] width 103 height 30
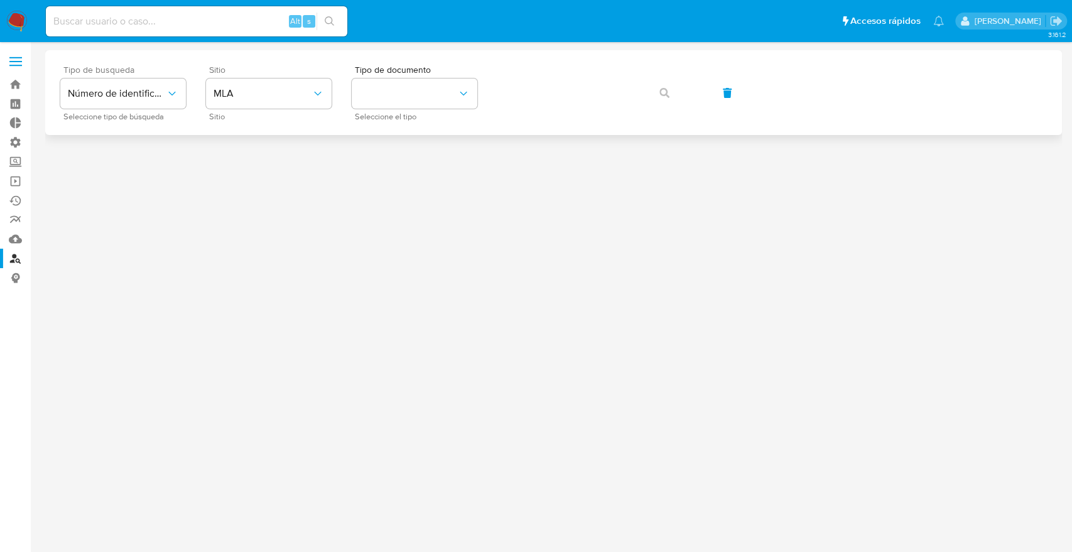
click at [652, 97] on div "Tipo de busqueda Número de identificación Seleccione tipo de búsqueda Sitio MLA…" at bounding box center [553, 92] width 987 height 55
click at [660, 95] on div "Tipo de busqueda Número de identificación Seleccione tipo de búsqueda Sitio MLA…" at bounding box center [553, 92] width 987 height 55
click at [665, 94] on div "Tipo de busqueda Número de identificación Seleccione tipo de búsqueda Sitio MLA…" at bounding box center [553, 92] width 987 height 55
click at [412, 77] on div "Tipo de documento Seleccione el tipo" at bounding box center [415, 92] width 126 height 55
click at [406, 99] on button "identificationType" at bounding box center [415, 94] width 126 height 30
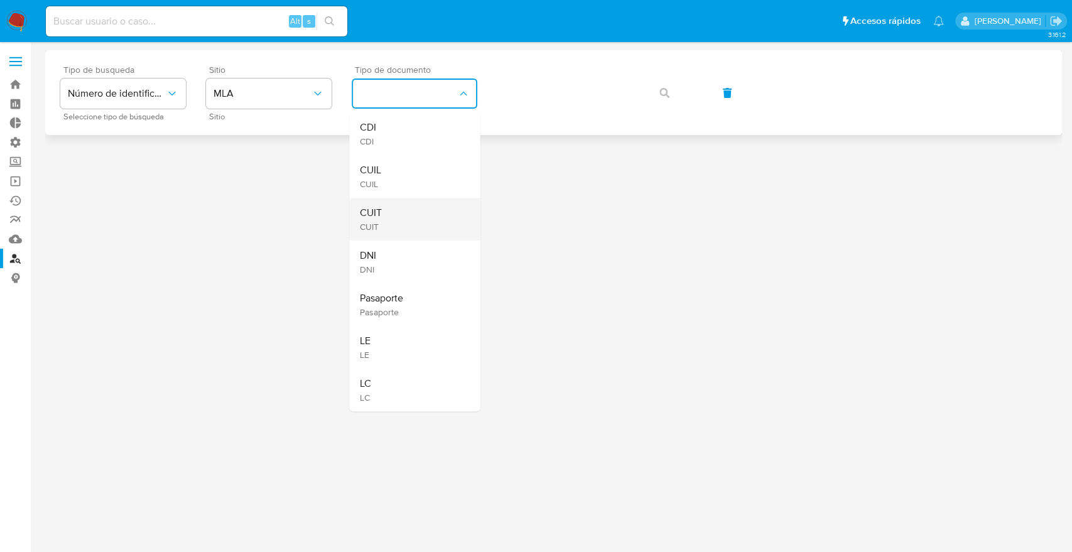
click at [381, 218] on span "CUIT" at bounding box center [370, 213] width 22 height 13
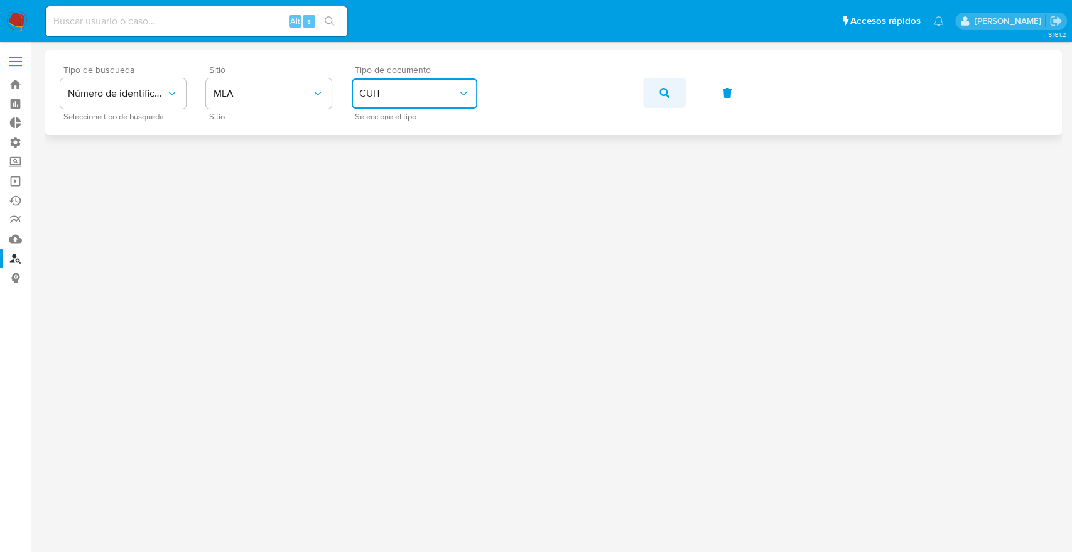
click at [666, 95] on icon "button" at bounding box center [665, 93] width 10 height 10
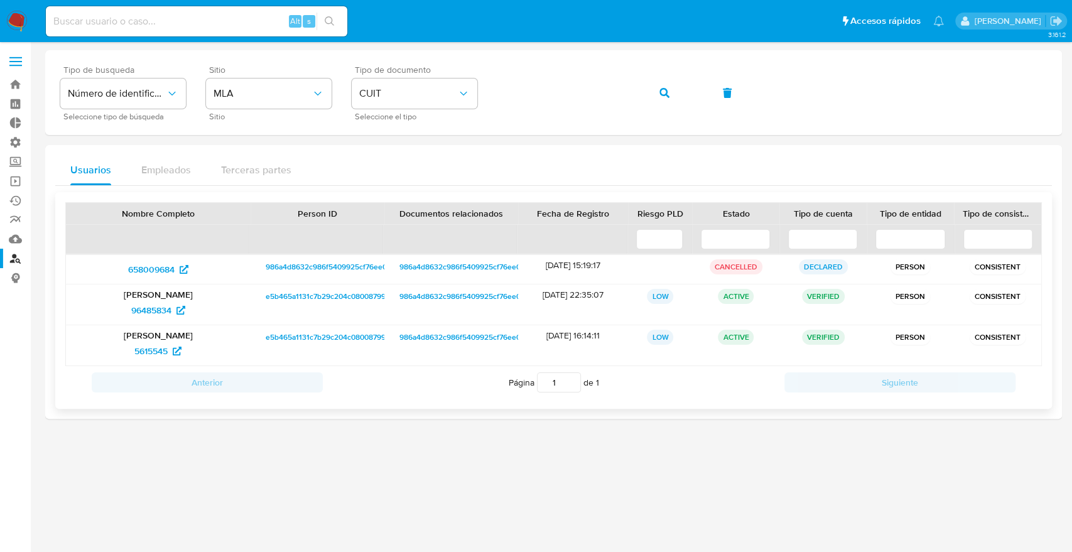
click at [161, 340] on p "[PERSON_NAME]" at bounding box center [158, 335] width 167 height 11
click at [146, 313] on span "96485834" at bounding box center [151, 310] width 40 height 20
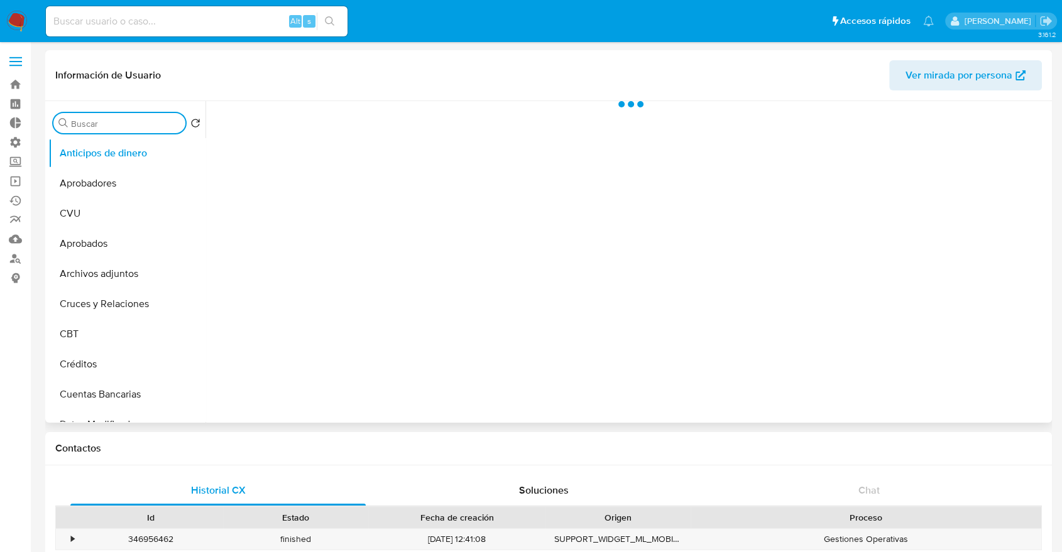
click at [148, 121] on input "Buscar" at bounding box center [125, 123] width 109 height 11
select select "10"
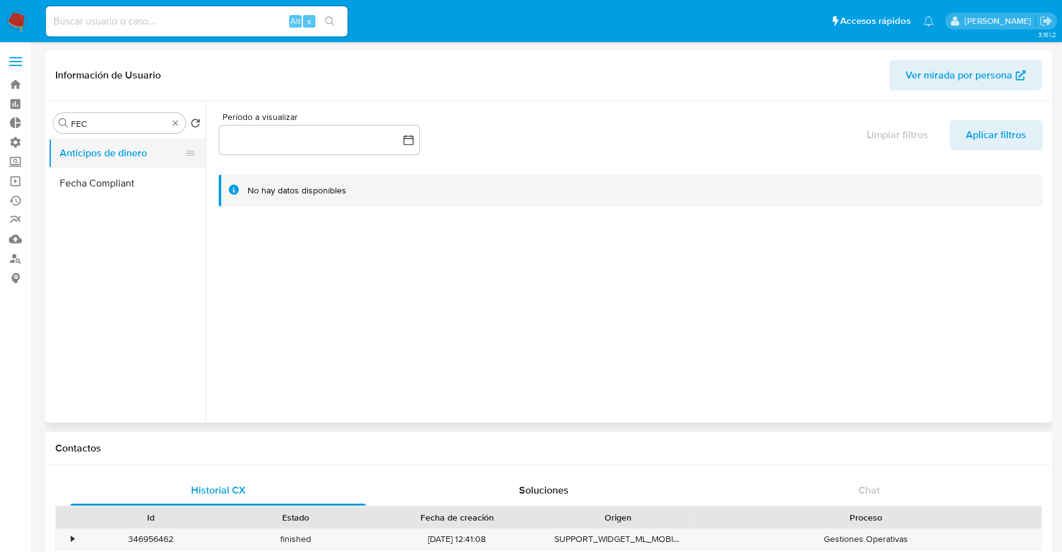
click at [107, 162] on button "Anticipos de dinero" at bounding box center [121, 153] width 147 height 30
click at [100, 175] on button "Fecha Compliant" at bounding box center [121, 183] width 147 height 30
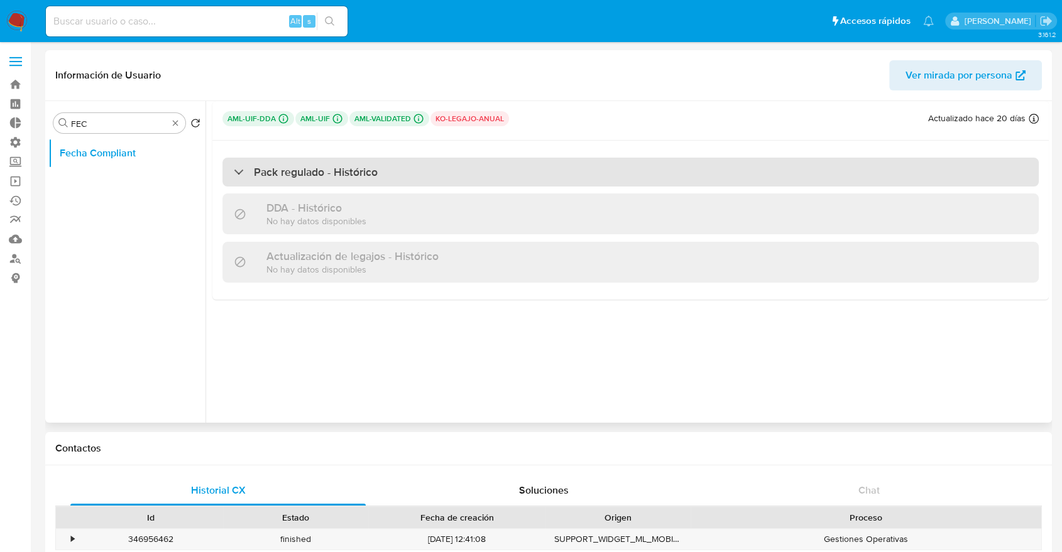
click at [307, 178] on h3 "Pack regulado - Histórico" at bounding box center [316, 172] width 124 height 14
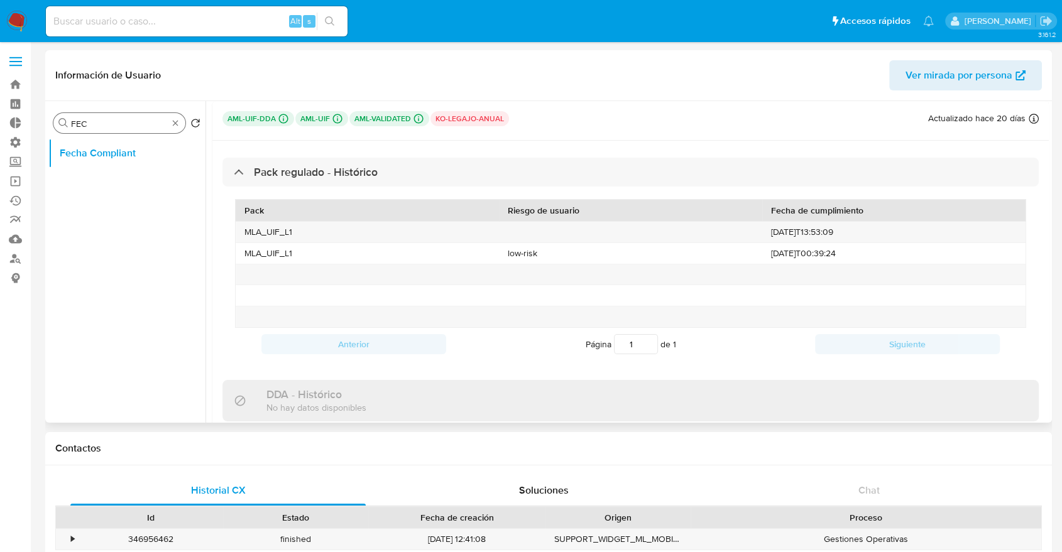
click at [133, 125] on input "FEC" at bounding box center [119, 123] width 97 height 11
type input "KYC"
click at [122, 176] on button "KYC" at bounding box center [121, 183] width 147 height 30
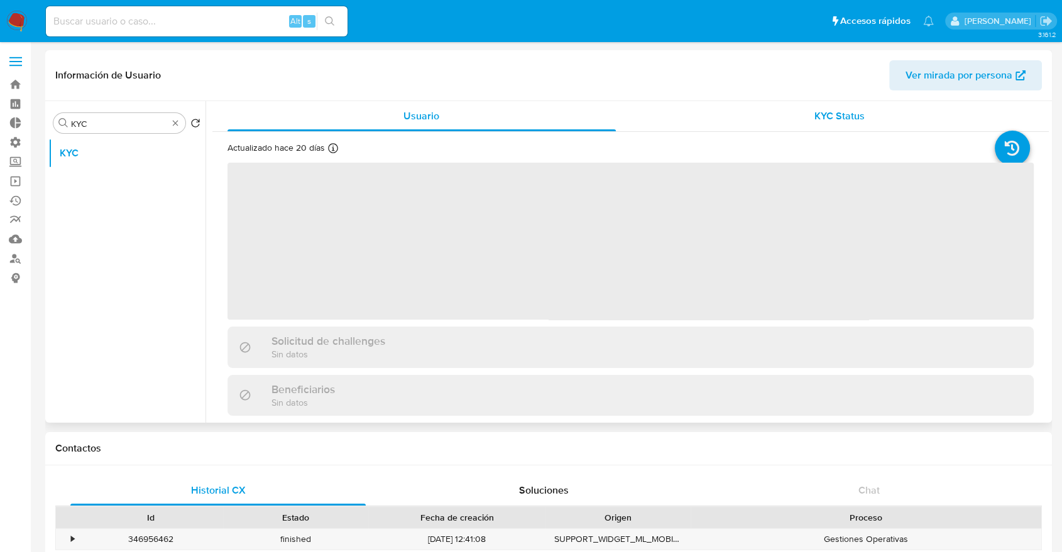
click at [801, 109] on div "KYC Status" at bounding box center [840, 116] width 388 height 30
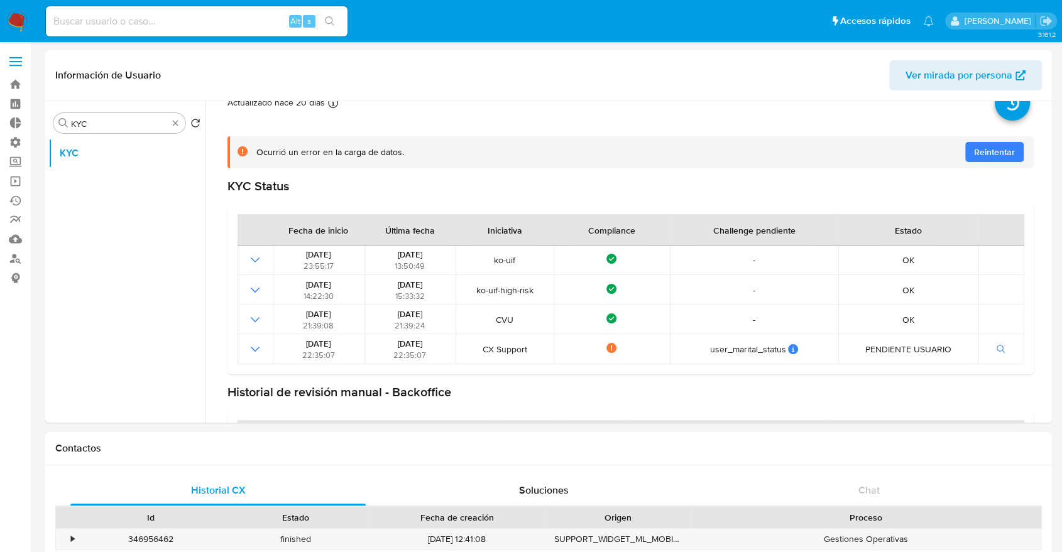
scroll to position [70, 0]
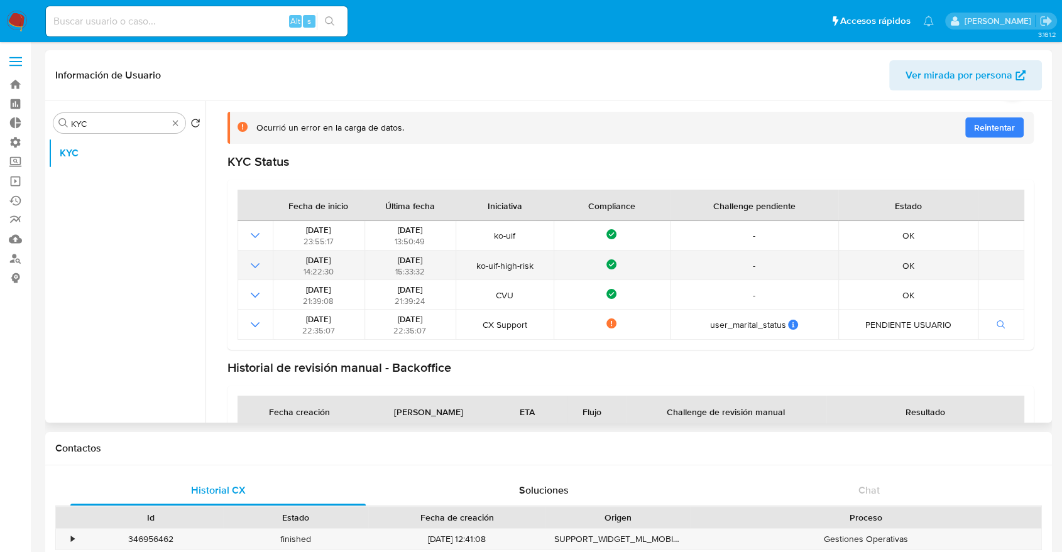
drag, startPoint x: 299, startPoint y: 266, endPoint x: 371, endPoint y: 258, distance: 72.2
click at [371, 258] on tr "[DATE] 14:22:30 [DATE] 15:33:32 ko-uif-high-risk Compliance - OK" at bounding box center [630, 266] width 787 height 30
click at [253, 266] on icon "Mostrar operación" at bounding box center [255, 265] width 9 height 5
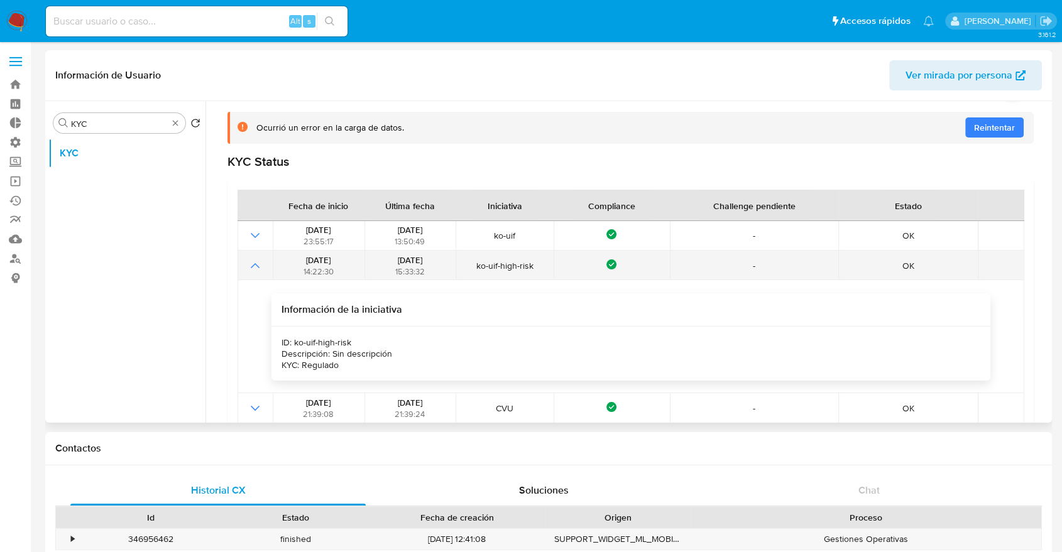
click at [253, 266] on icon "Mostrar operación" at bounding box center [255, 265] width 15 height 15
